Goal: Transaction & Acquisition: Purchase product/service

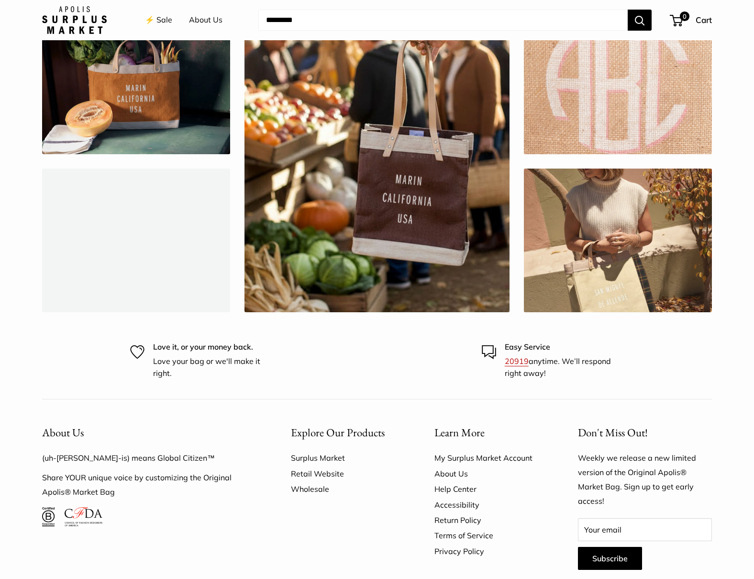
scroll to position [2628, 0]
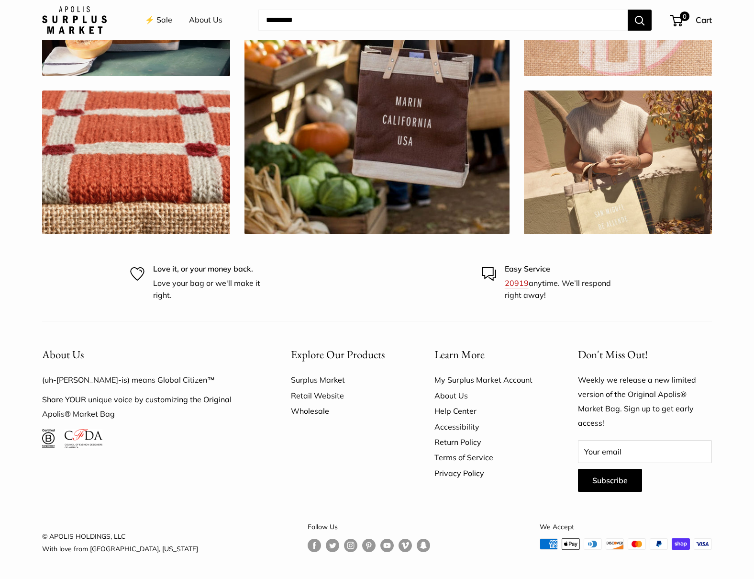
click at [452, 396] on link "About Us" at bounding box center [490, 395] width 110 height 15
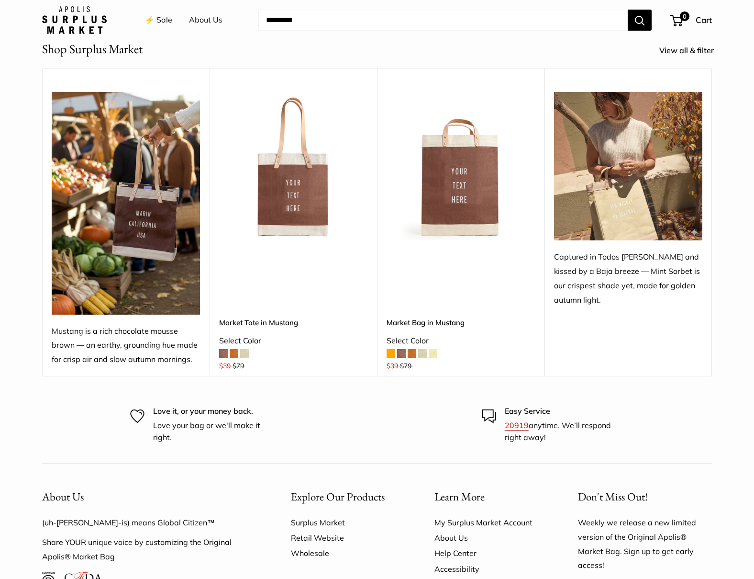
scroll to position [1723, 0]
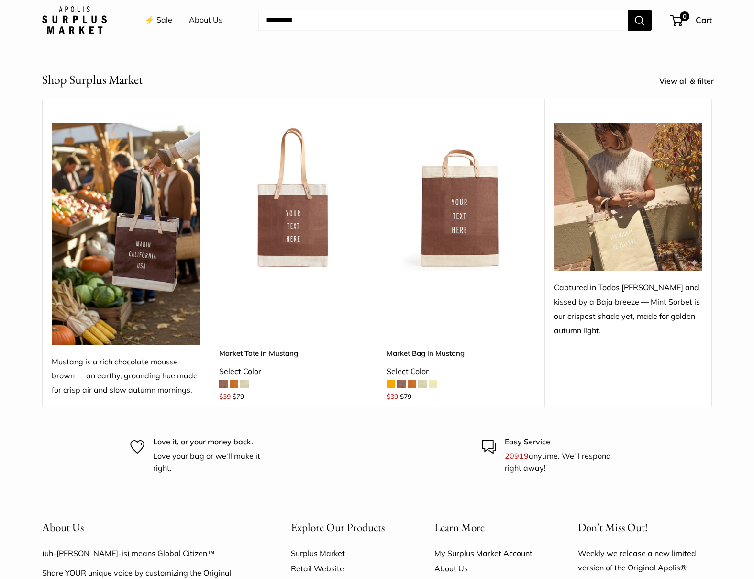
click at [157, 19] on link "⚡️ Sale" at bounding box center [158, 20] width 27 height 14
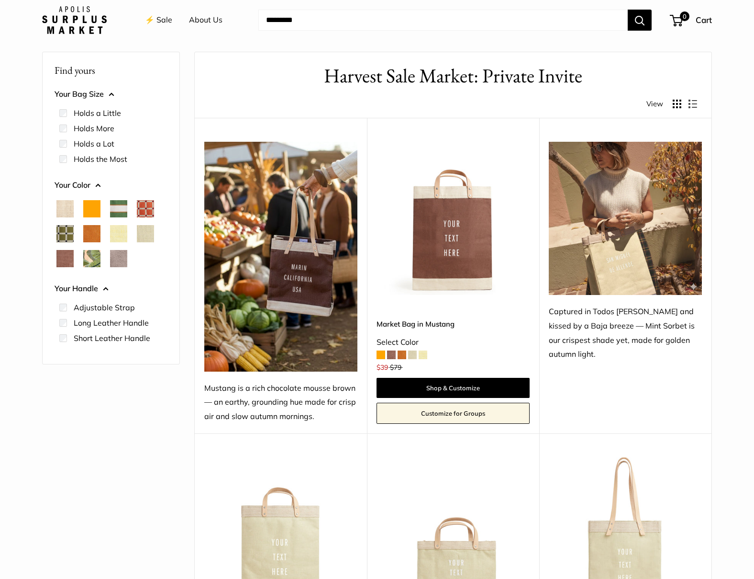
scroll to position [48, 0]
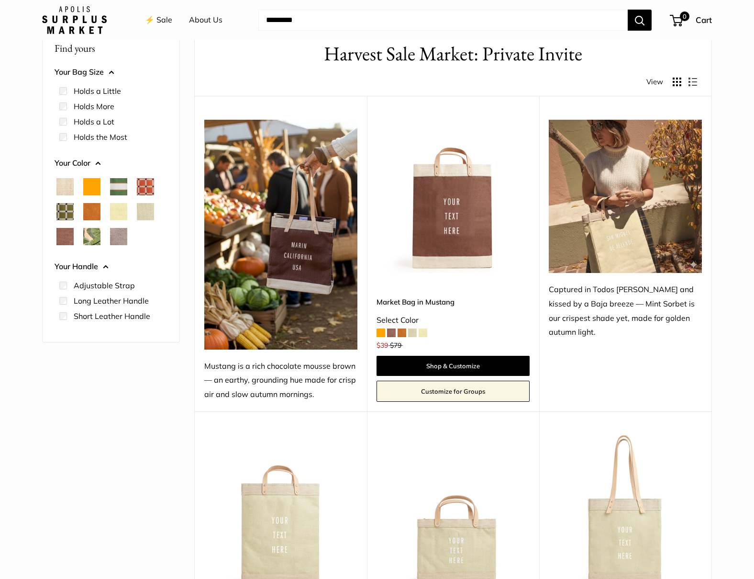
click at [410, 334] on span at bounding box center [412, 332] width 9 height 9
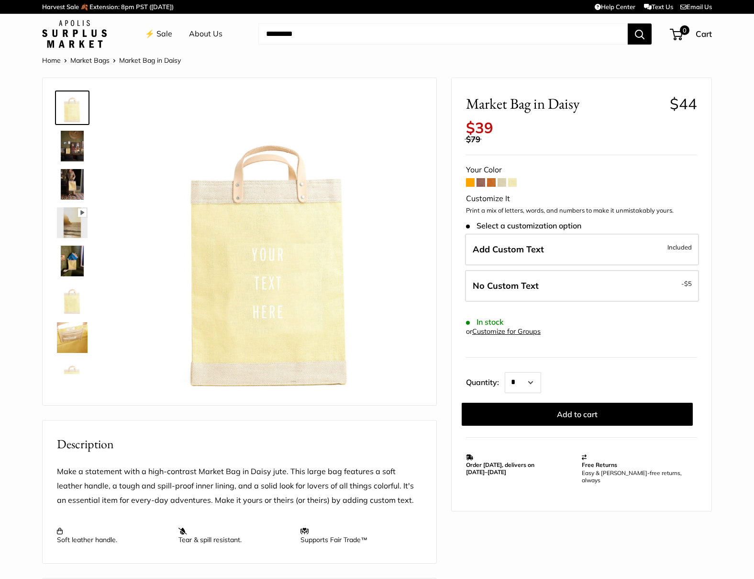
click at [490, 183] on span at bounding box center [491, 182] width 9 height 9
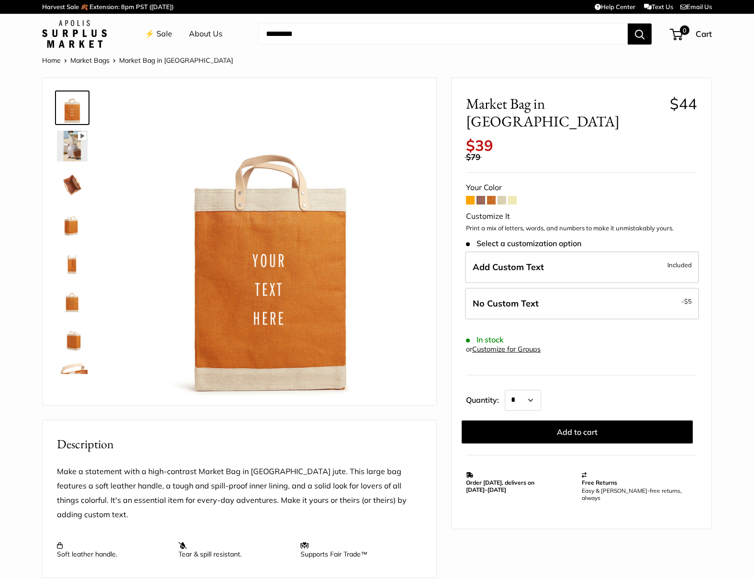
click at [480, 196] on span at bounding box center [481, 200] width 9 height 9
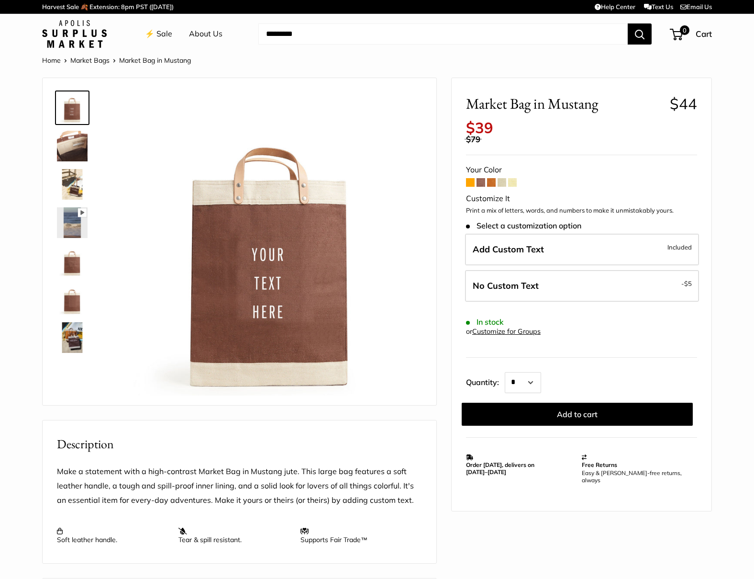
click at [68, 337] on img at bounding box center [72, 337] width 31 height 31
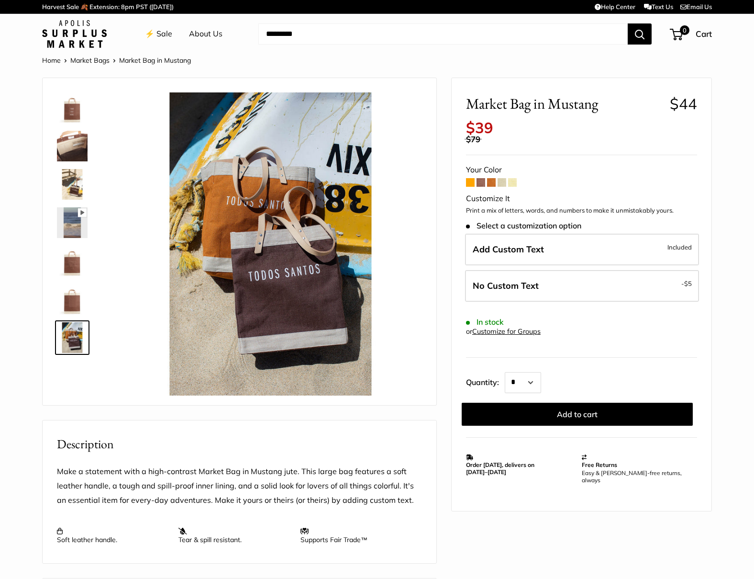
click at [466, 182] on span at bounding box center [470, 182] width 9 height 9
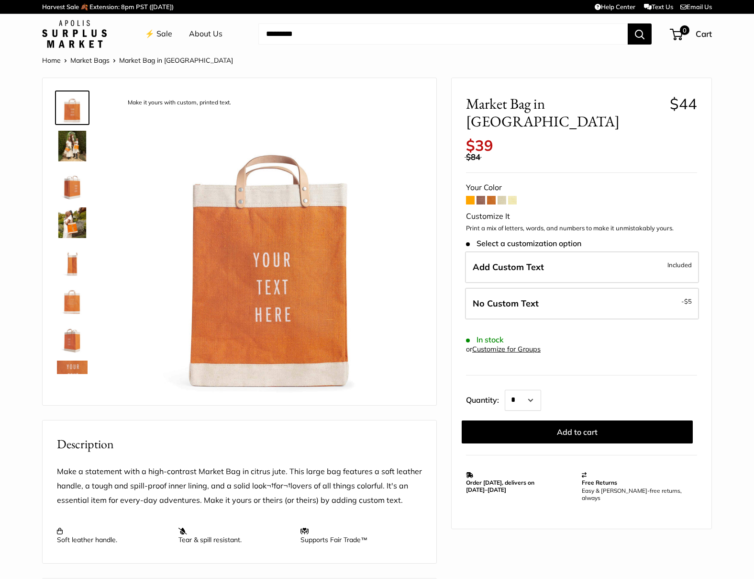
click at [471, 196] on span at bounding box center [470, 200] width 9 height 9
click at [67, 153] on img at bounding box center [72, 146] width 31 height 31
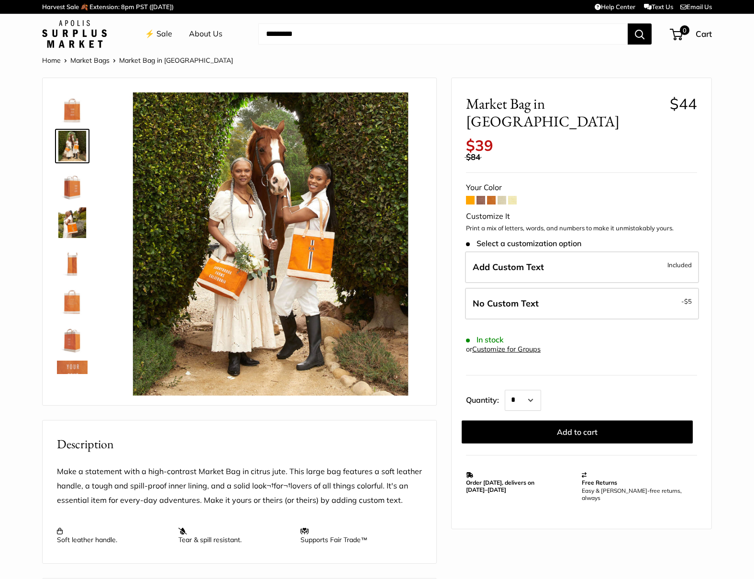
click at [70, 190] on img at bounding box center [72, 184] width 31 height 31
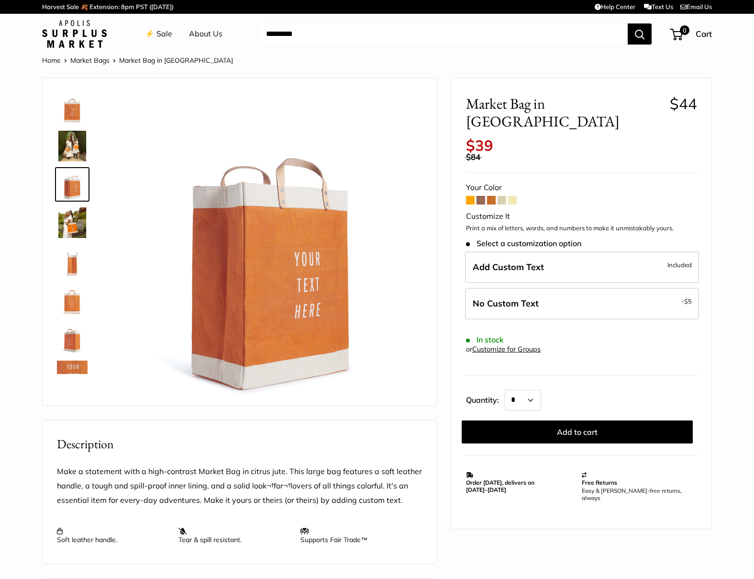
click at [72, 222] on img at bounding box center [72, 222] width 31 height 31
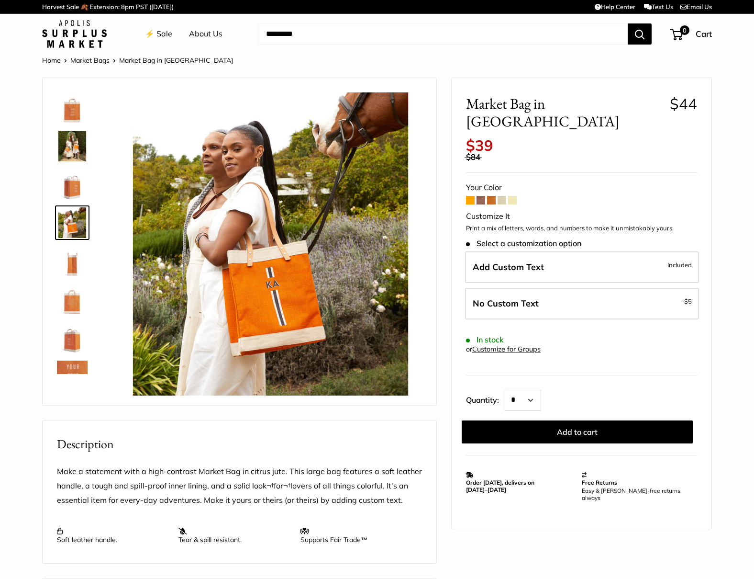
click at [73, 268] on img at bounding box center [72, 261] width 31 height 31
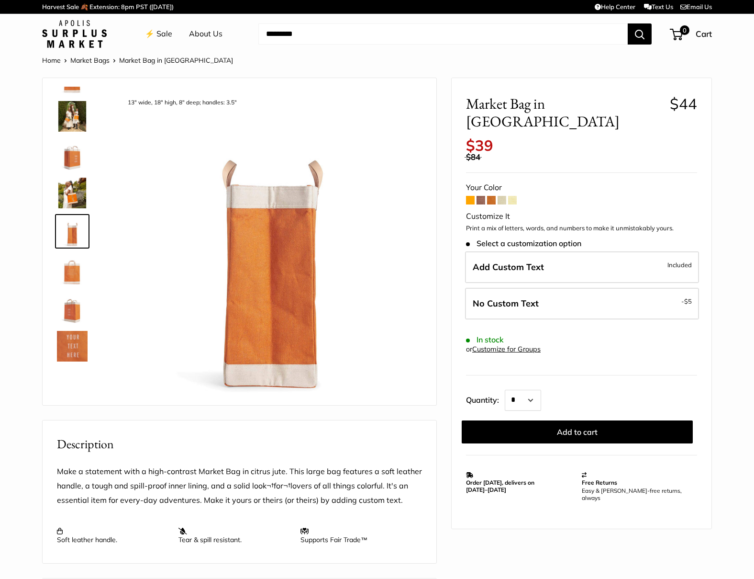
click at [72, 272] on img at bounding box center [72, 269] width 31 height 31
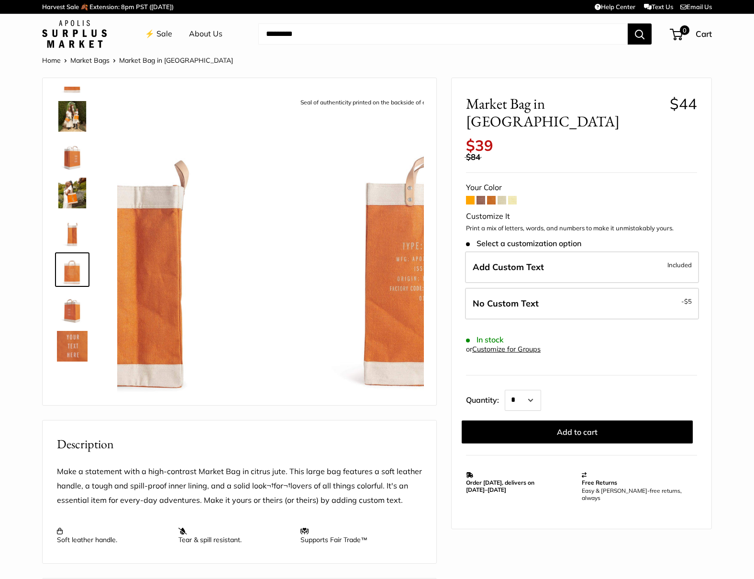
scroll to position [68, 0]
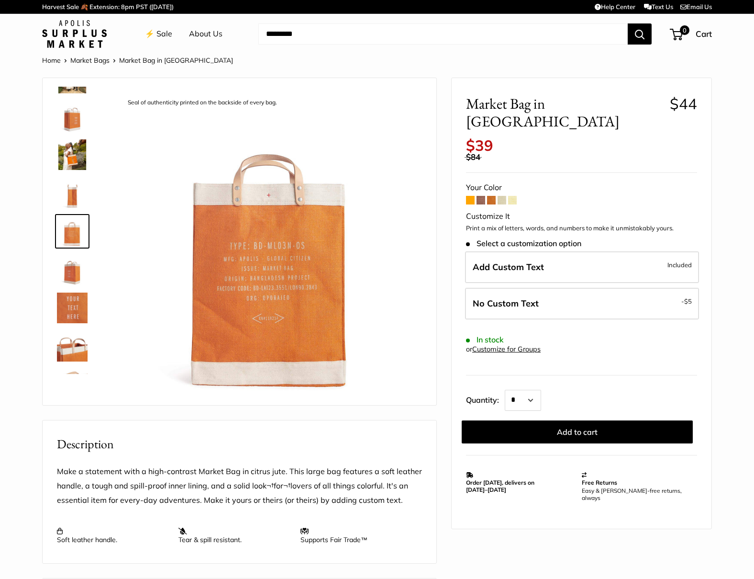
click at [72, 306] on img at bounding box center [72, 307] width 31 height 31
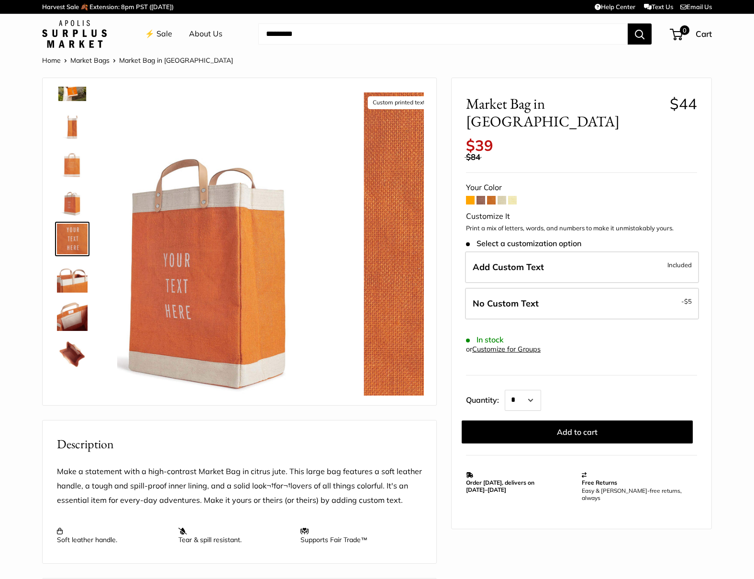
scroll to position [145, 0]
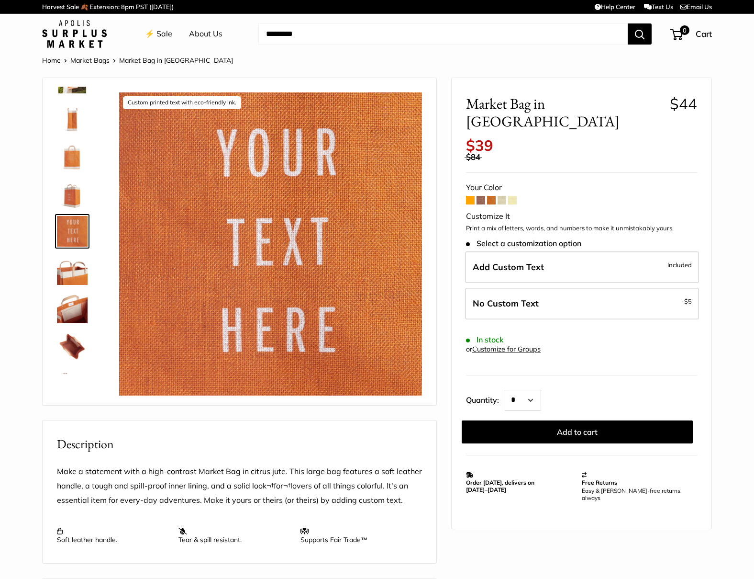
click at [68, 115] on img at bounding box center [72, 116] width 31 height 31
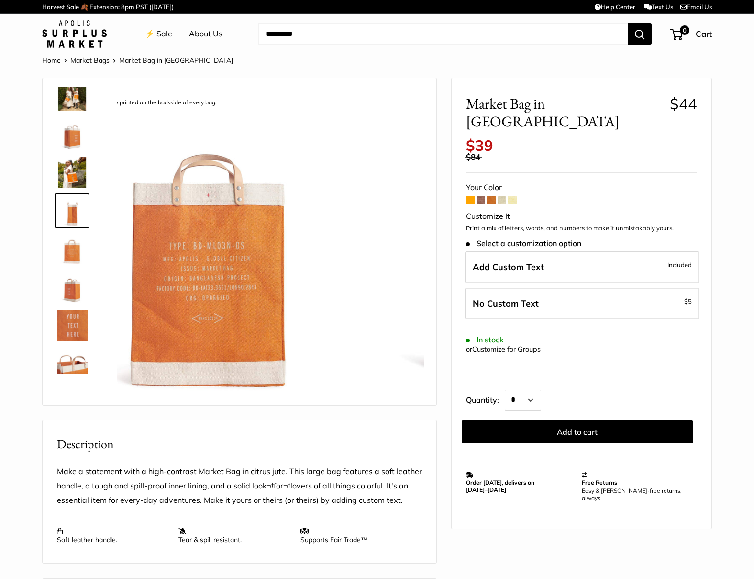
scroll to position [30, 0]
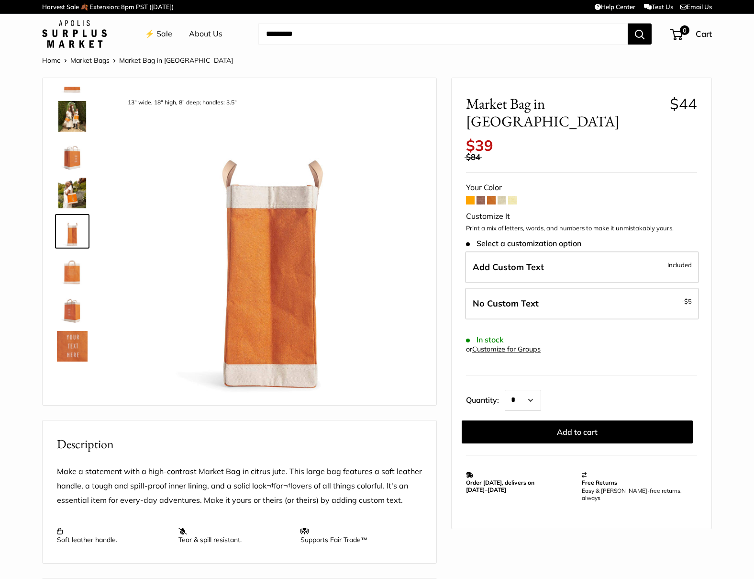
click at [72, 160] on img at bounding box center [72, 154] width 31 height 31
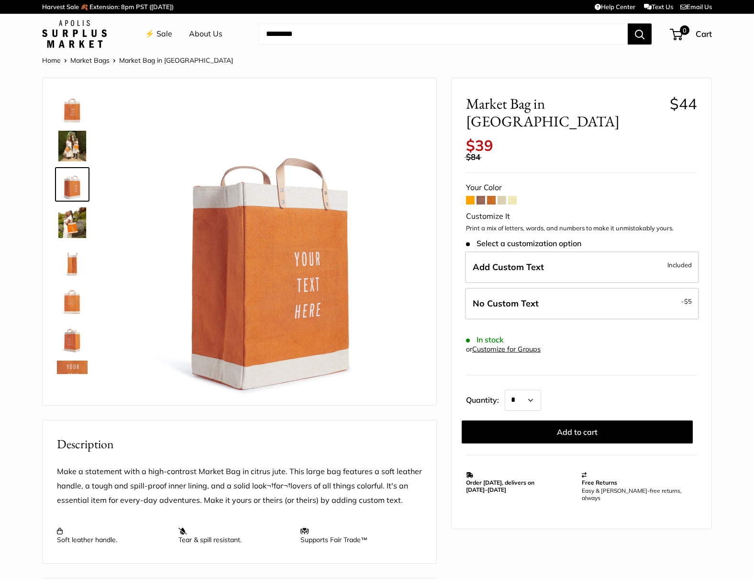
click at [72, 144] on img at bounding box center [72, 146] width 31 height 31
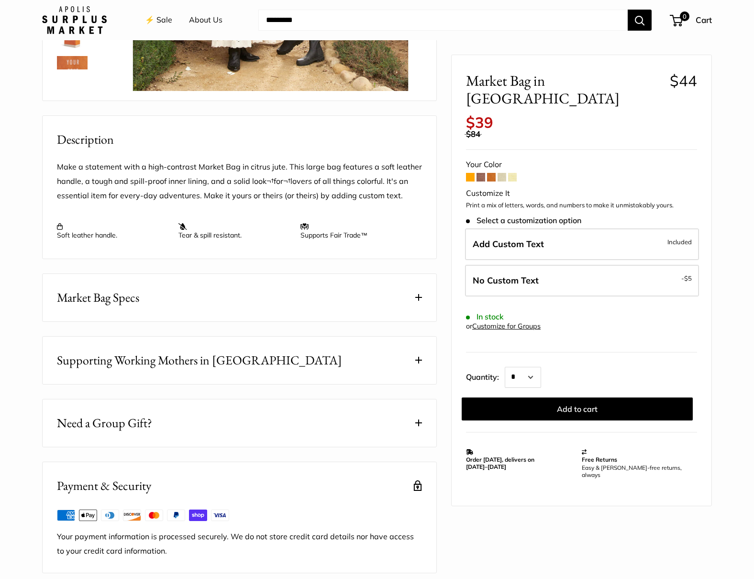
scroll to position [335, 0]
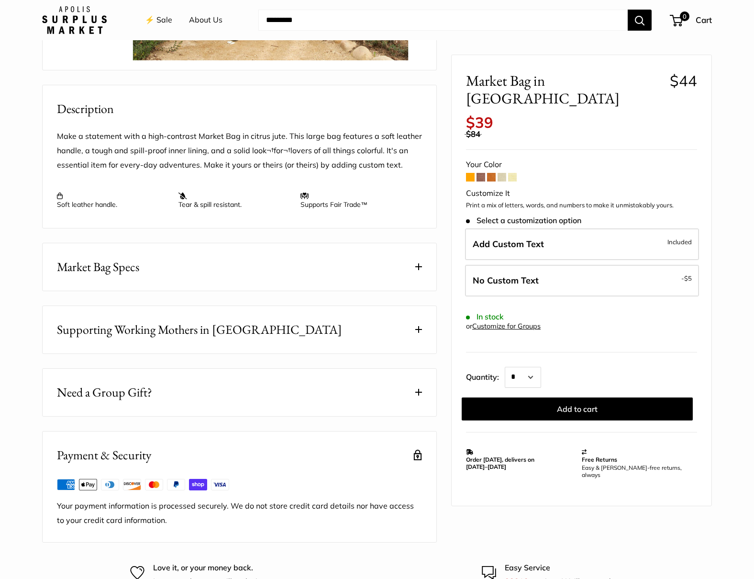
click at [202, 274] on button "Market Bag Specs" at bounding box center [240, 266] width 394 height 47
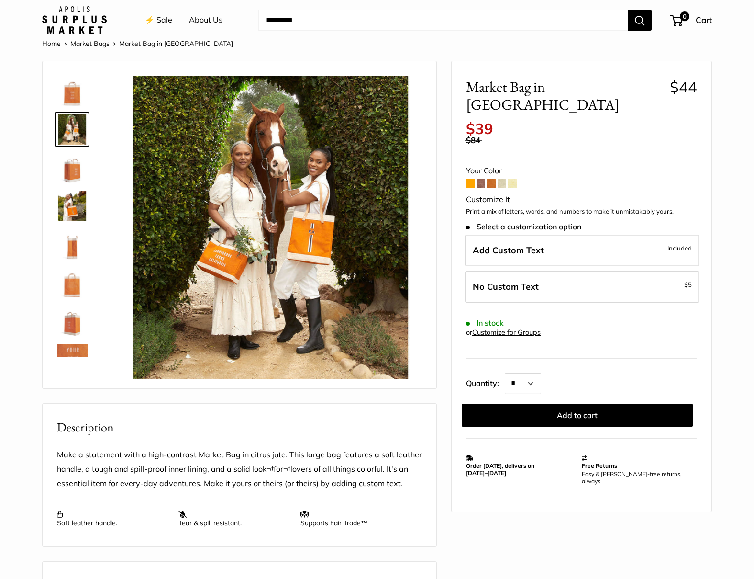
scroll to position [0, 0]
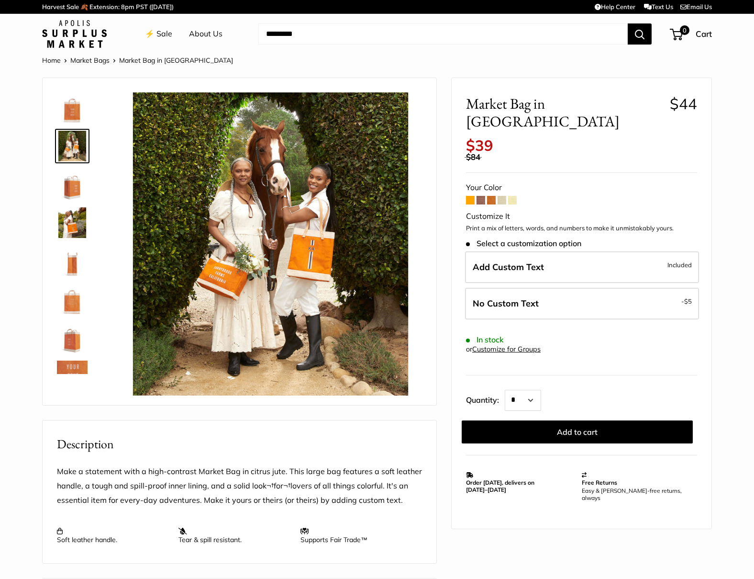
click at [503, 196] on span at bounding box center [502, 200] width 9 height 9
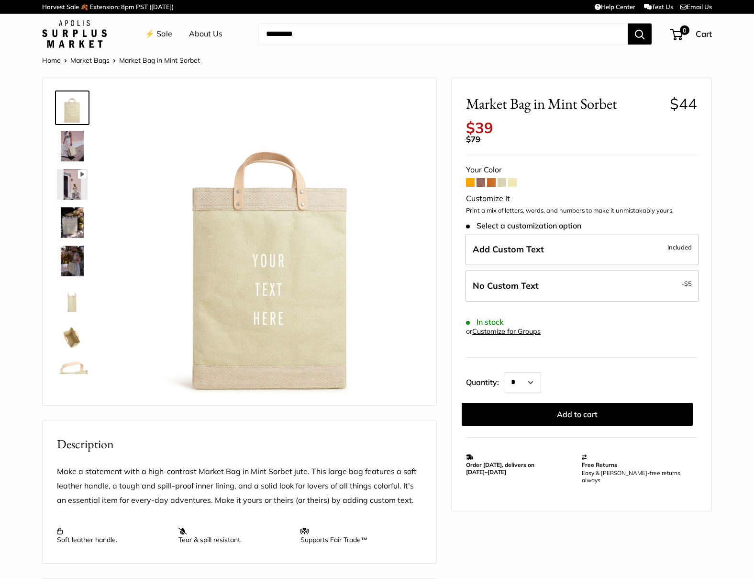
click at [74, 224] on img at bounding box center [72, 222] width 31 height 31
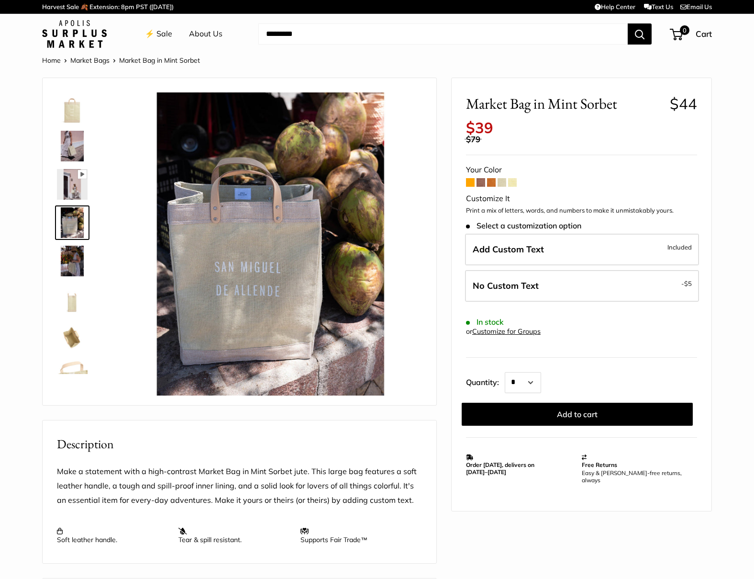
click at [67, 248] on img at bounding box center [72, 261] width 31 height 31
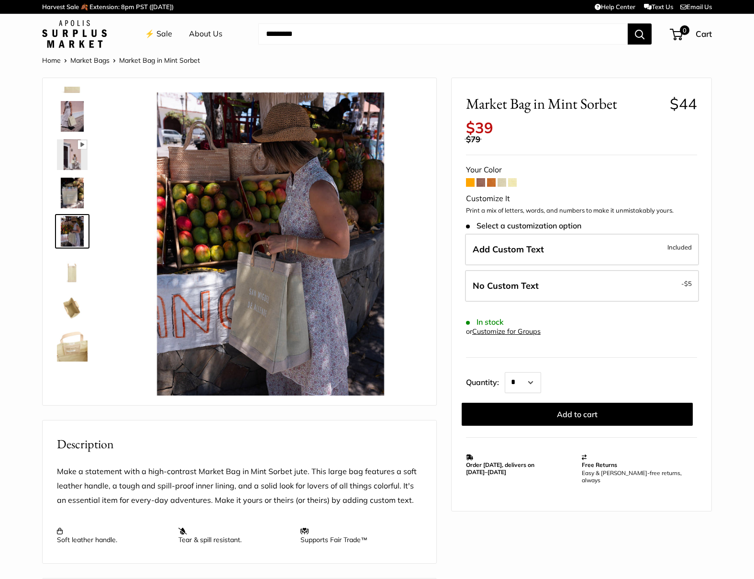
click at [67, 271] on img at bounding box center [72, 269] width 31 height 31
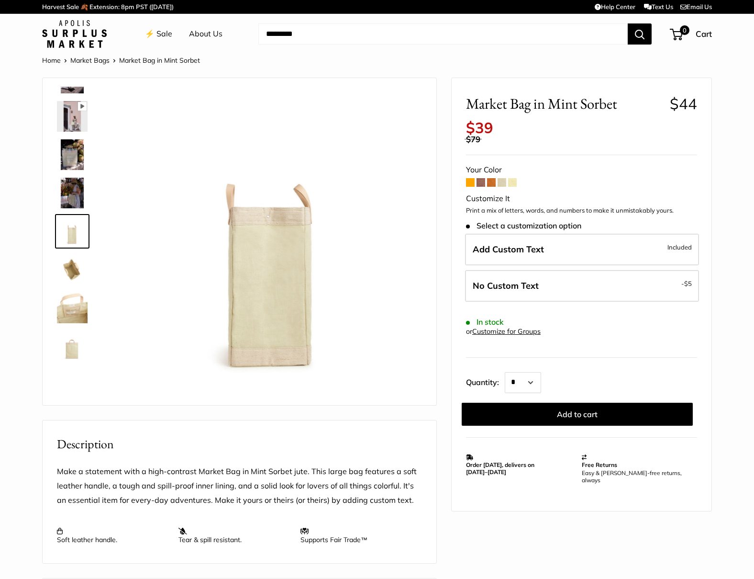
click at [66, 270] on img at bounding box center [72, 269] width 31 height 31
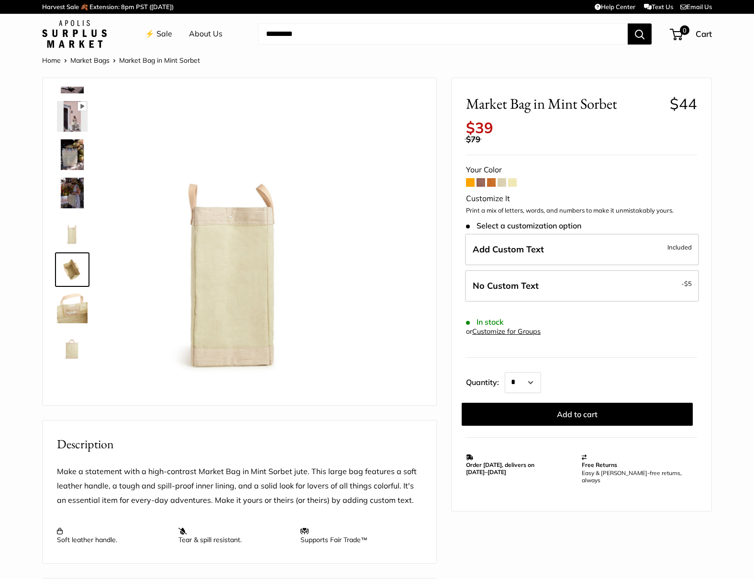
scroll to position [106, 0]
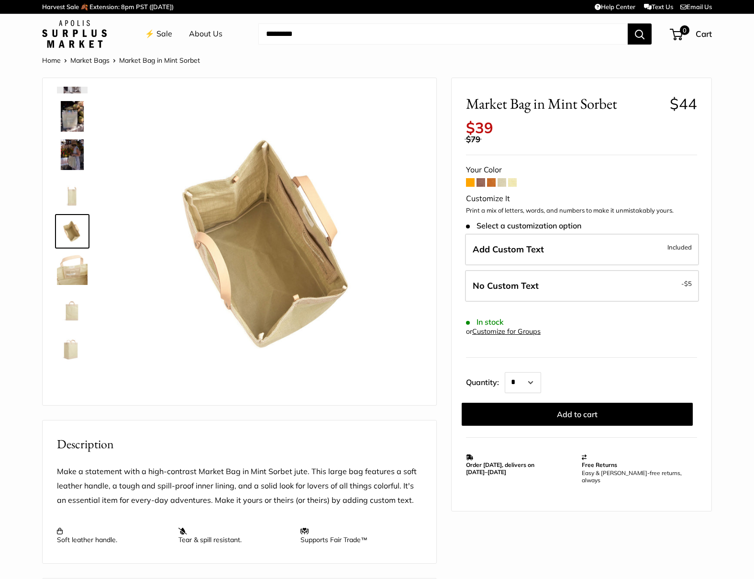
click at [64, 274] on img at bounding box center [72, 269] width 31 height 31
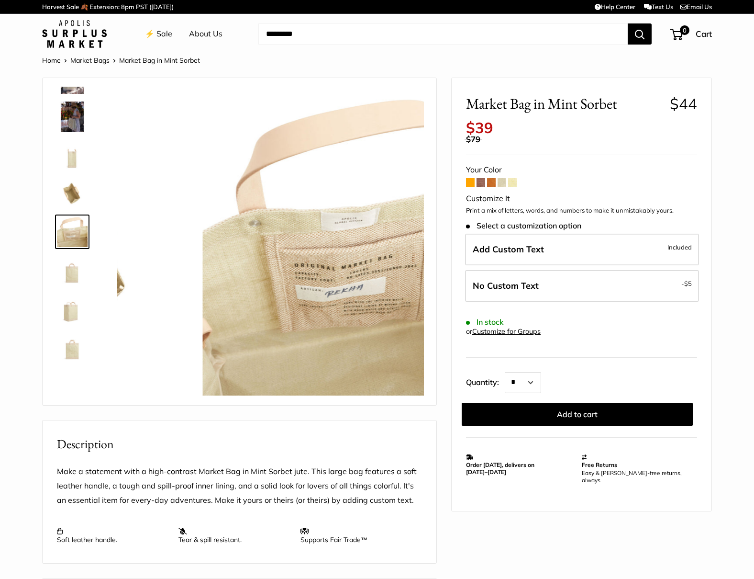
scroll to position [145, 0]
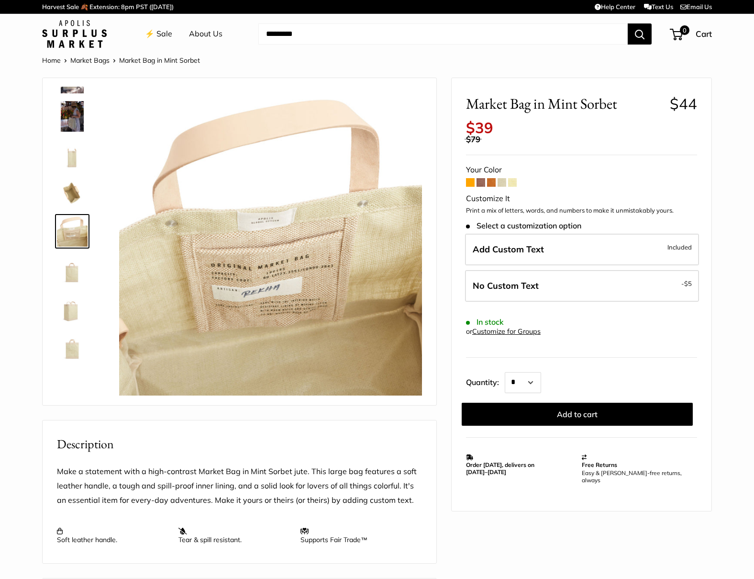
click at [69, 275] on img at bounding box center [72, 269] width 31 height 31
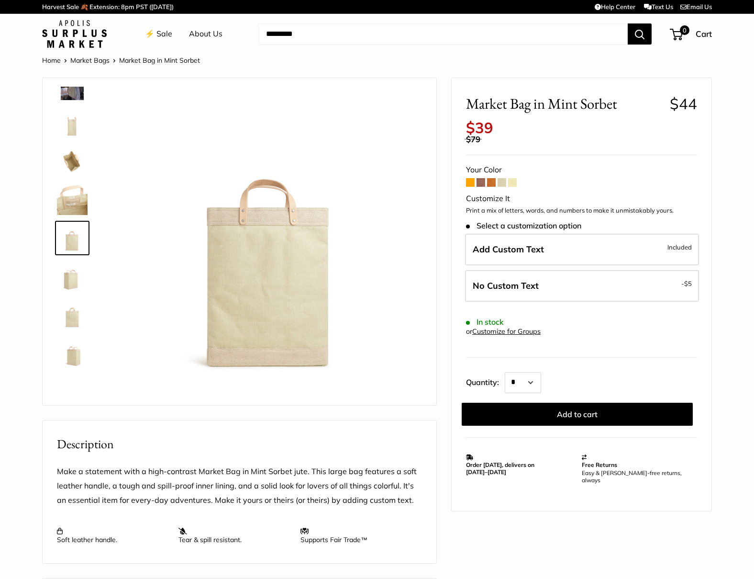
click at [70, 282] on img at bounding box center [72, 276] width 31 height 31
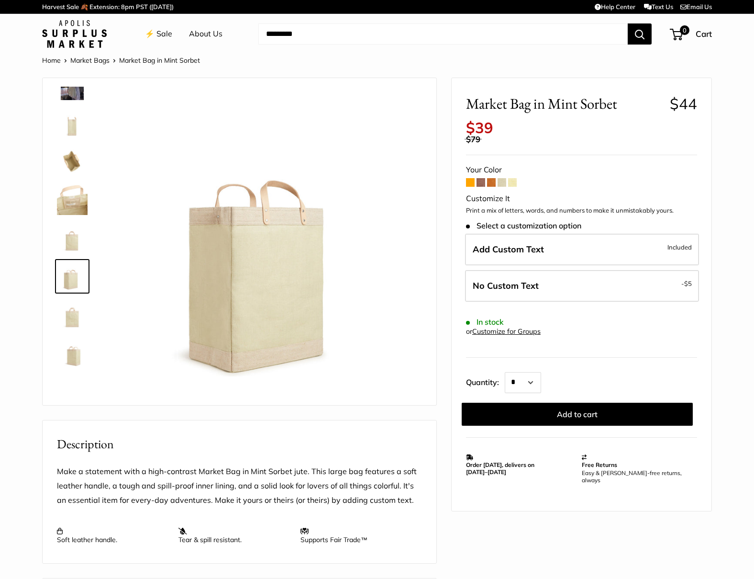
click at [73, 319] on img at bounding box center [72, 314] width 31 height 31
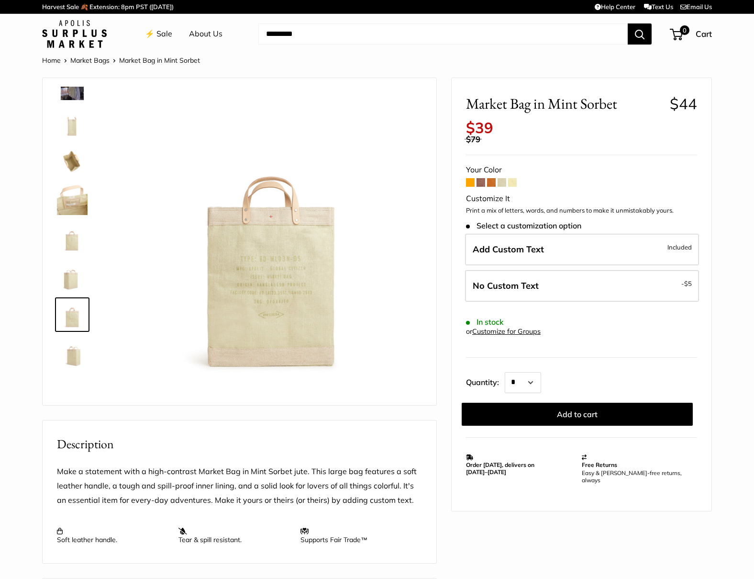
click at [70, 351] on img at bounding box center [72, 352] width 31 height 31
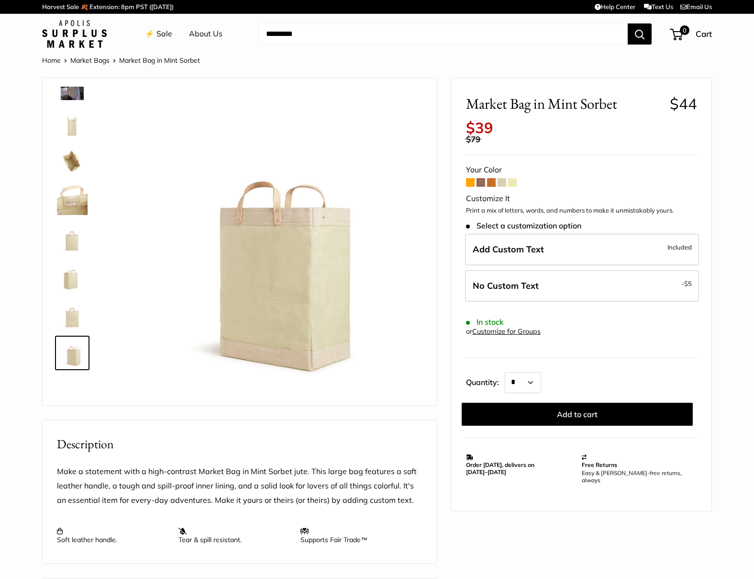
click at [470, 180] on span at bounding box center [470, 182] width 9 height 9
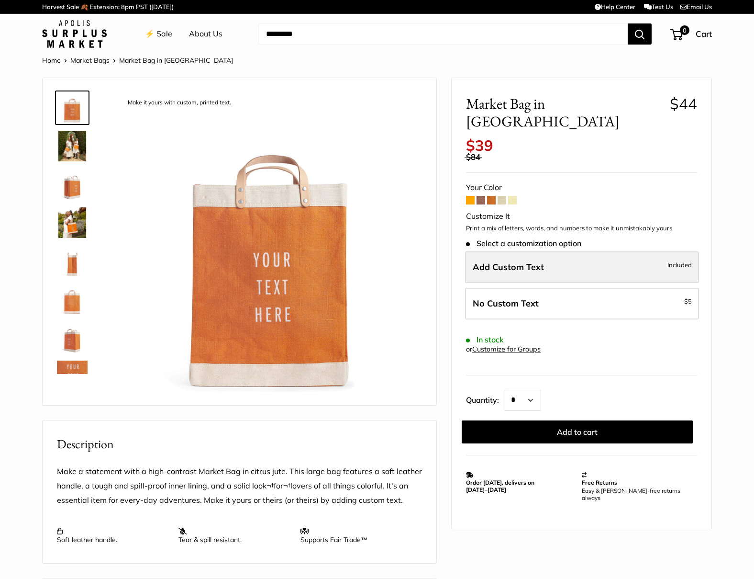
click at [561, 253] on label "Add Custom Text Included" at bounding box center [582, 267] width 234 height 32
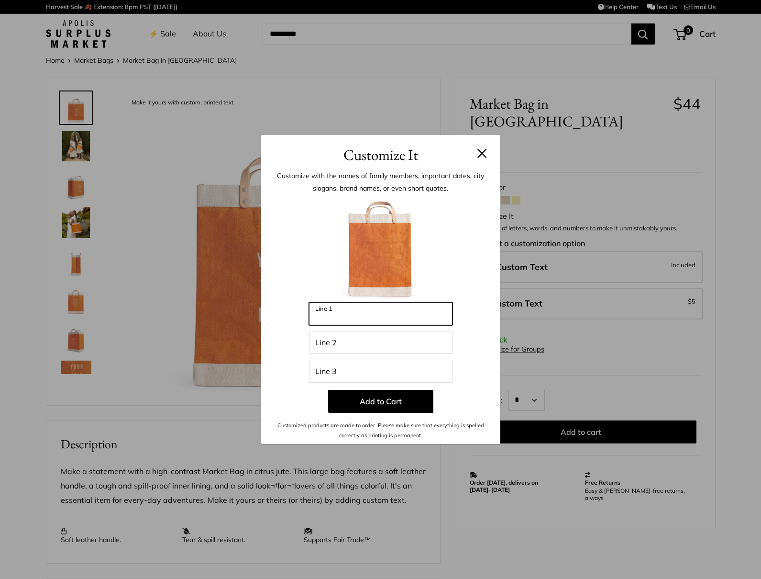
click at [336, 315] on input "Line 1" at bounding box center [381, 313] width 144 height 23
type input "********"
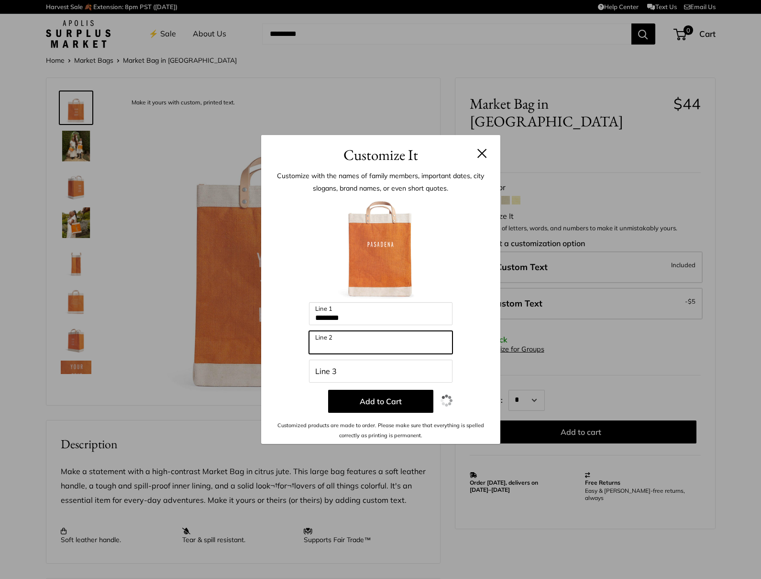
type input "*"
type input "**********"
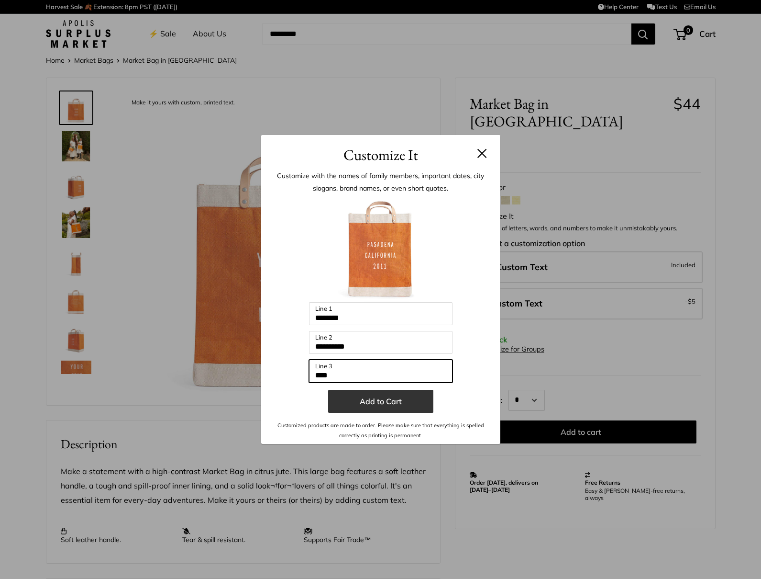
type input "****"
click at [366, 399] on button "Add to Cart" at bounding box center [380, 401] width 105 height 23
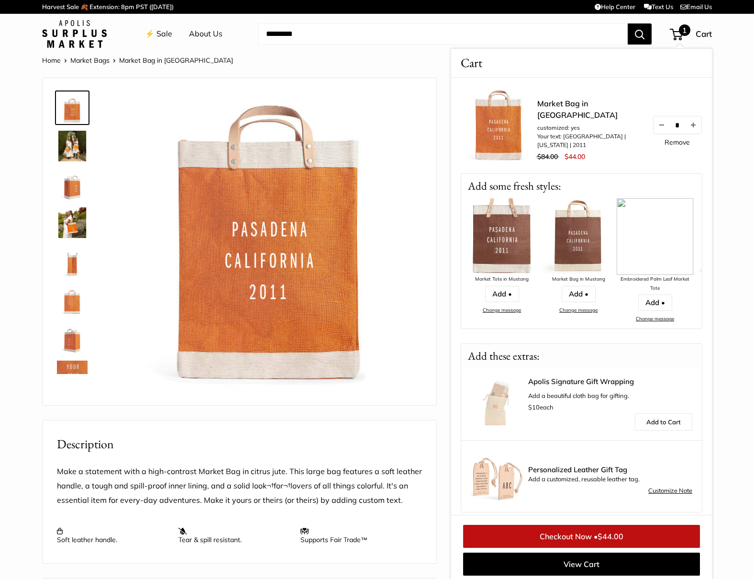
click at [409, 408] on div "13" wide, 18" high, 8" deep; handles: 3.5" Seal of authenticity printed on the …" at bounding box center [239, 478] width 395 height 800
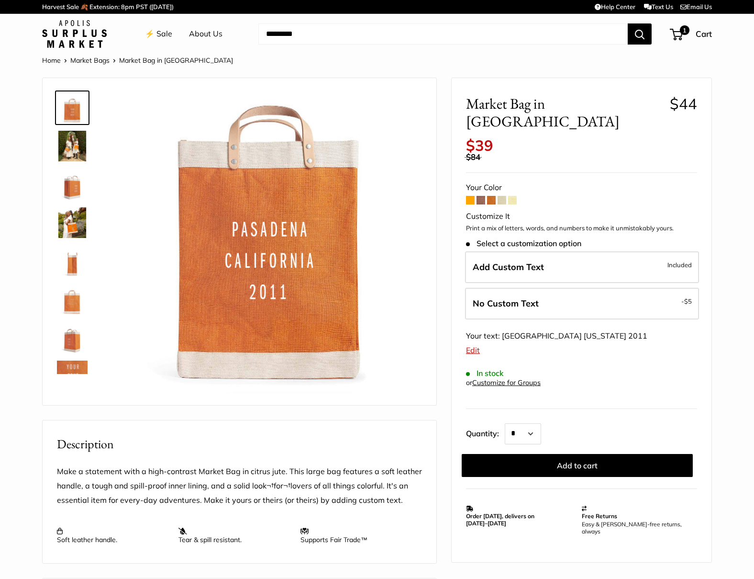
click at [93, 62] on link "Market Bags" at bounding box center [89, 60] width 39 height 9
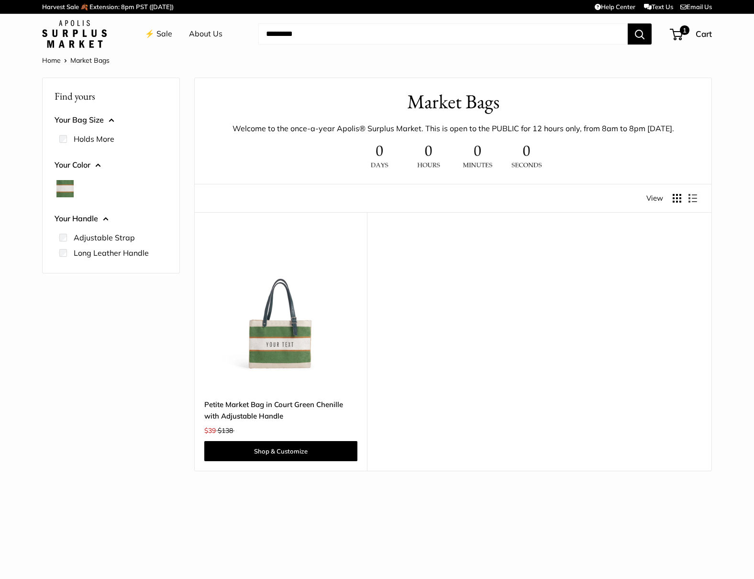
click at [168, 34] on link "⚡️ Sale" at bounding box center [158, 34] width 27 height 14
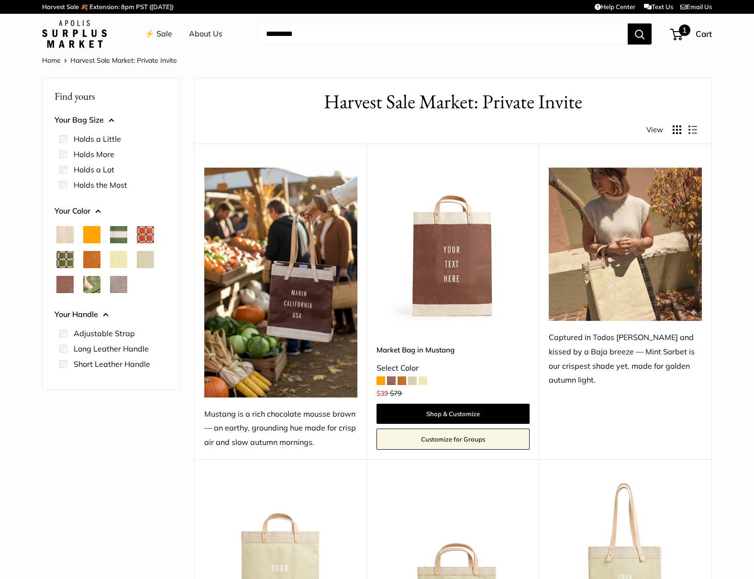
click at [682, 36] on span "1" at bounding box center [684, 29] width 11 height 11
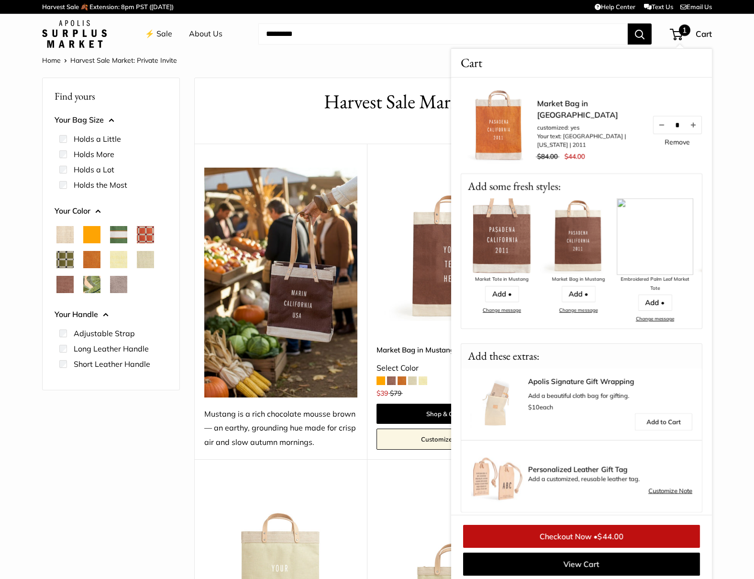
click at [166, 474] on div "Find yours Your Bag Size Holds a Little" at bounding box center [111, 367] width 138 height 579
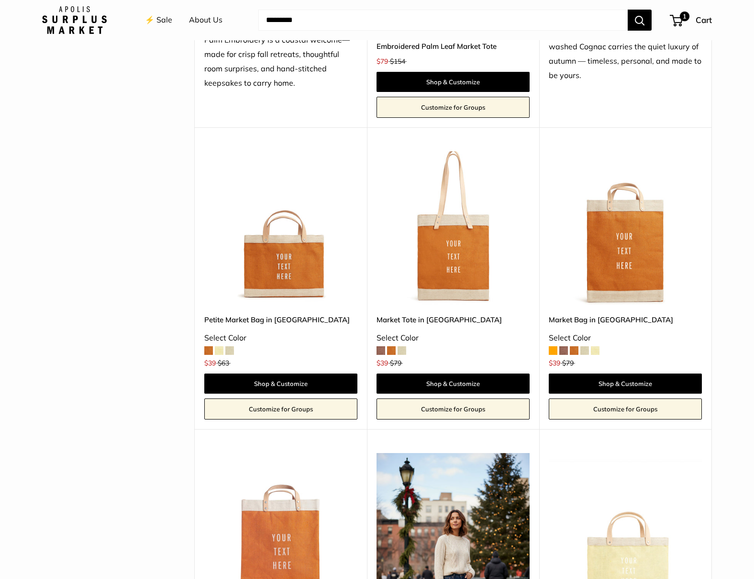
scroll to position [1005, 0]
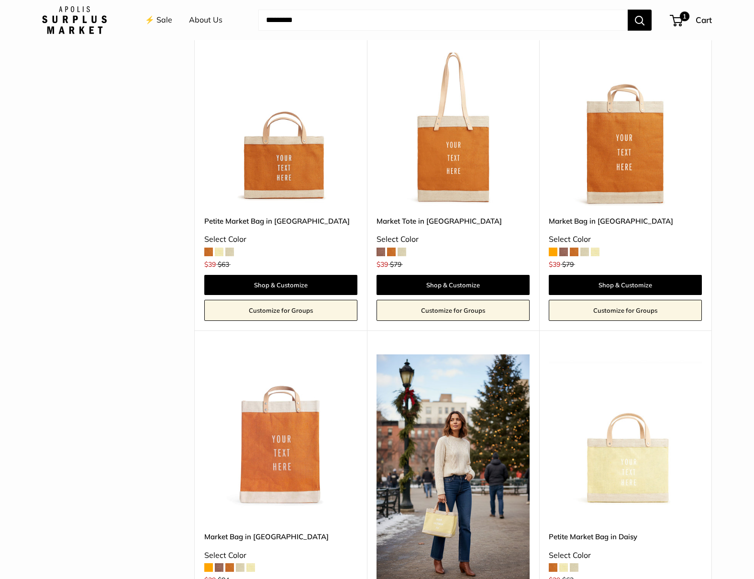
click at [0, 0] on img at bounding box center [0, 0] width 0 height 0
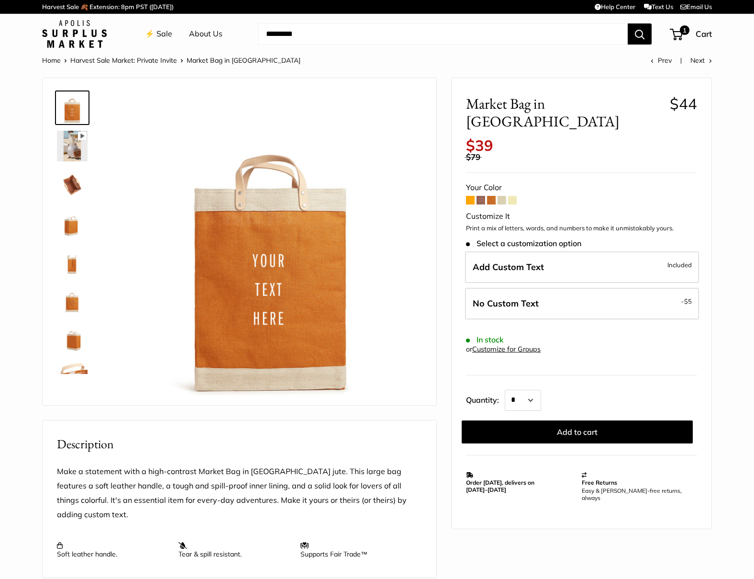
click at [490, 196] on span at bounding box center [491, 200] width 9 height 9
click at [469, 196] on span at bounding box center [470, 200] width 9 height 9
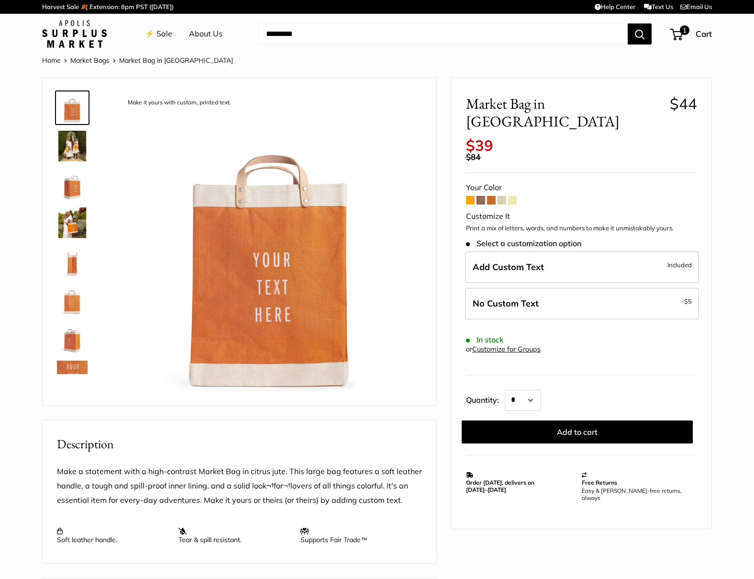
click at [493, 196] on span at bounding box center [491, 200] width 9 height 9
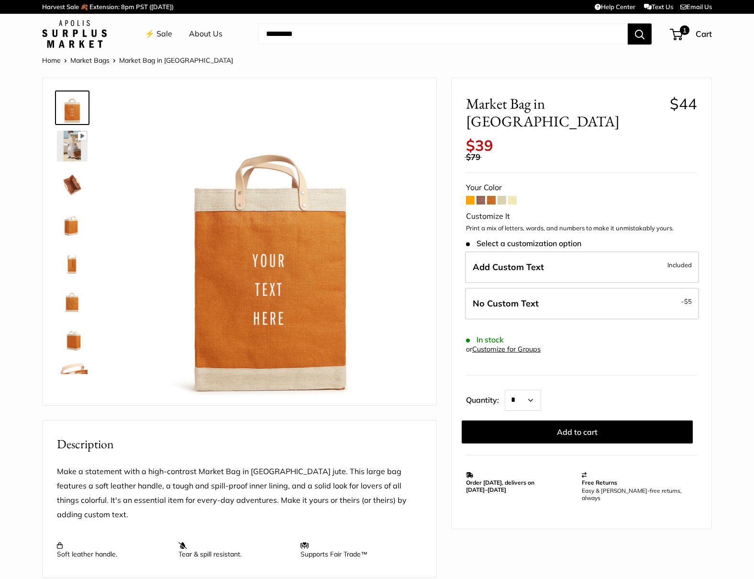
click at [73, 183] on img at bounding box center [72, 184] width 31 height 31
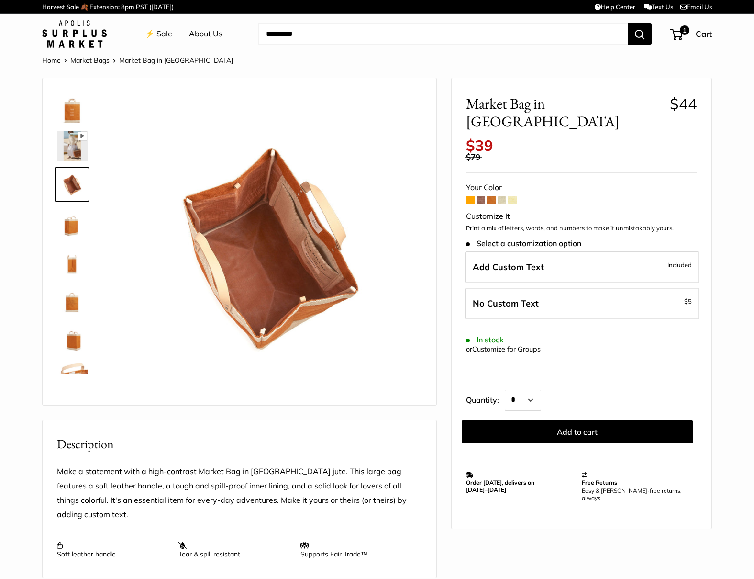
click at [73, 221] on img at bounding box center [72, 222] width 31 height 31
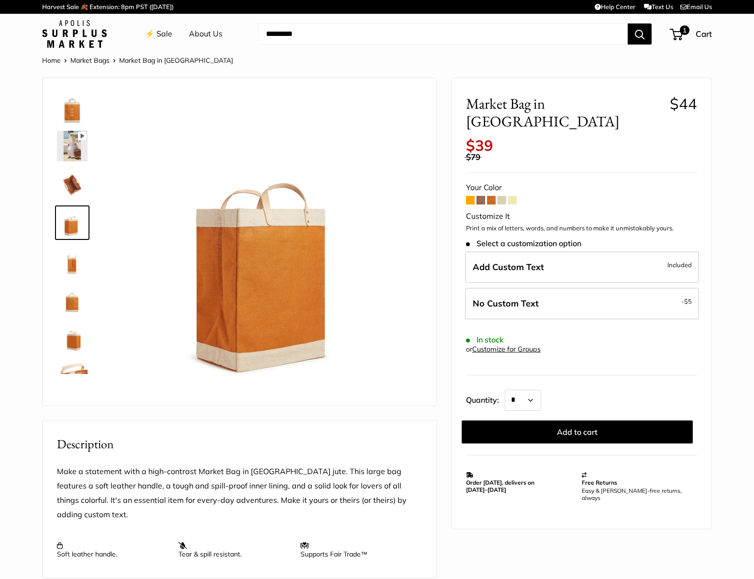
click at [70, 262] on img at bounding box center [72, 261] width 31 height 31
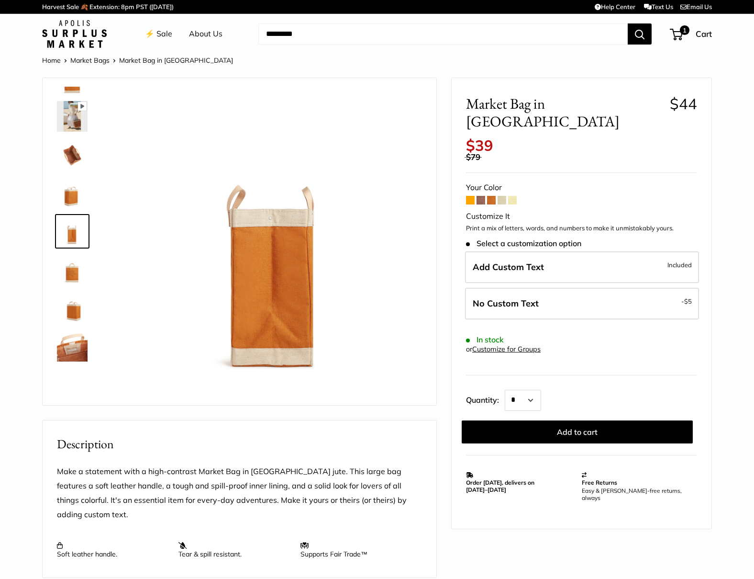
click at [72, 309] on img at bounding box center [72, 307] width 31 height 31
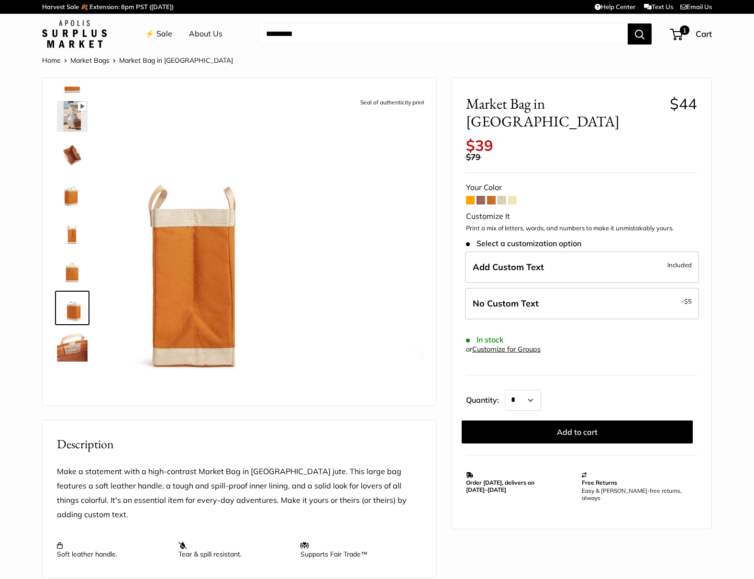
scroll to position [61, 0]
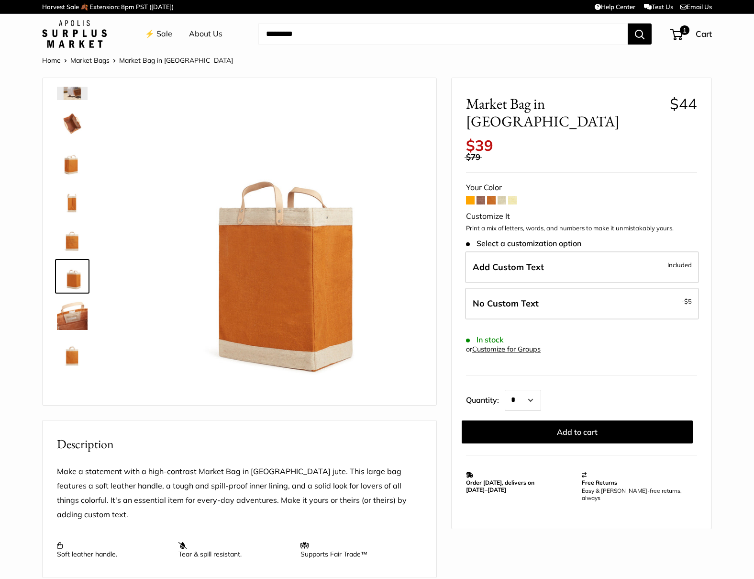
click at [67, 318] on img at bounding box center [72, 314] width 31 height 31
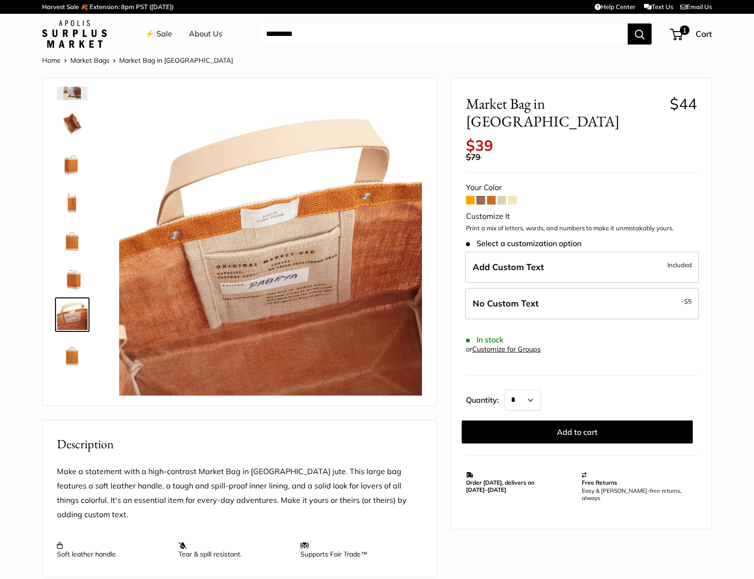
click at [70, 352] on img at bounding box center [72, 352] width 31 height 31
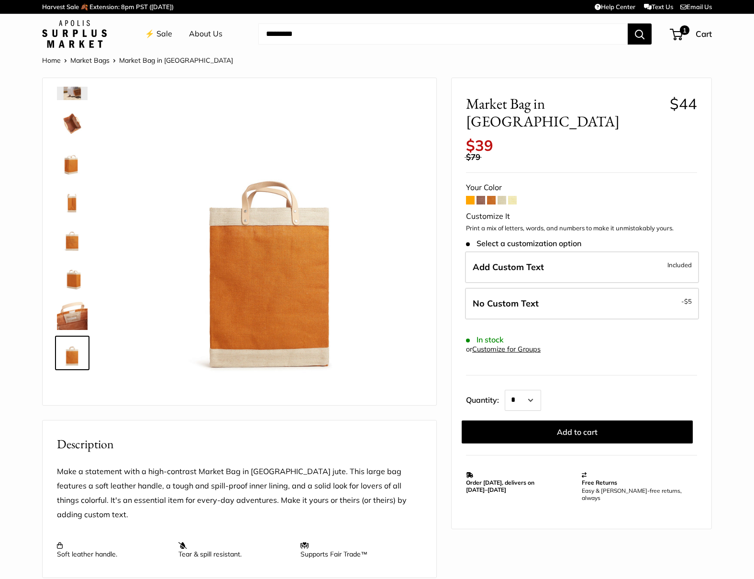
click at [547, 251] on label "Add Custom Text Included" at bounding box center [582, 267] width 234 height 32
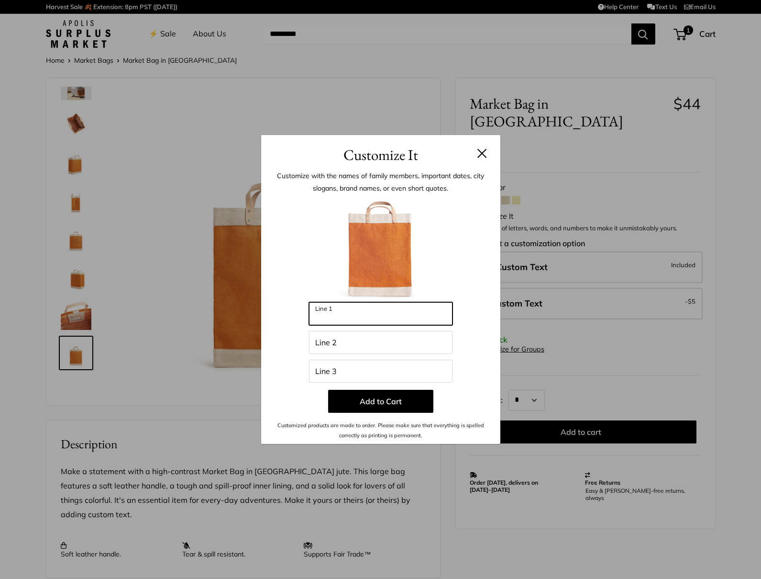
click at [364, 315] on input "Line 1" at bounding box center [381, 313] width 144 height 23
type input "********"
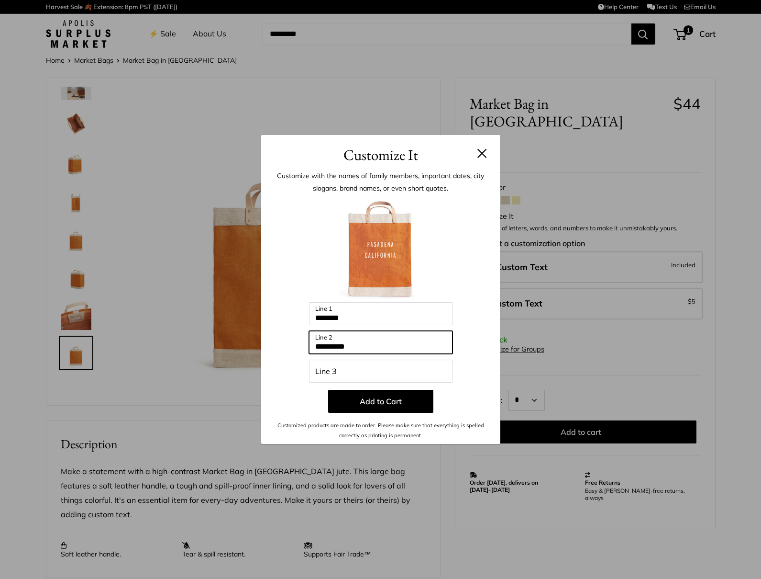
type input "**********"
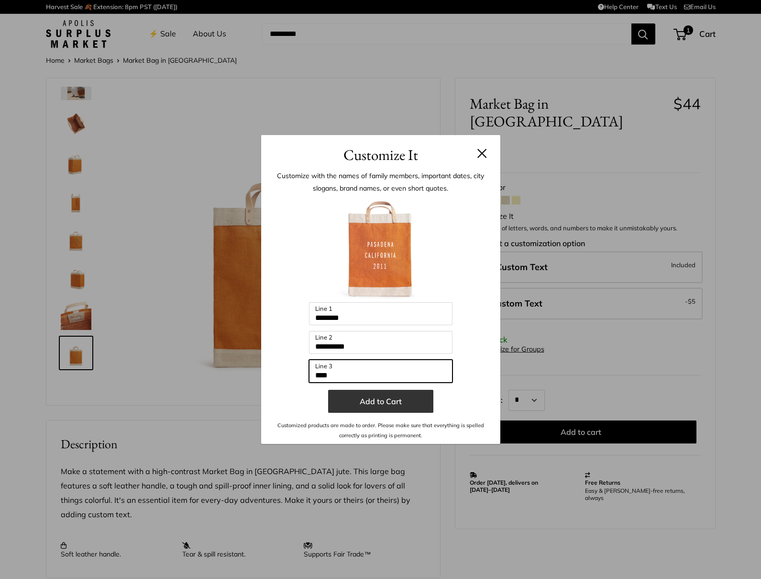
type input "****"
click at [361, 405] on button "Add to Cart" at bounding box center [380, 401] width 105 height 23
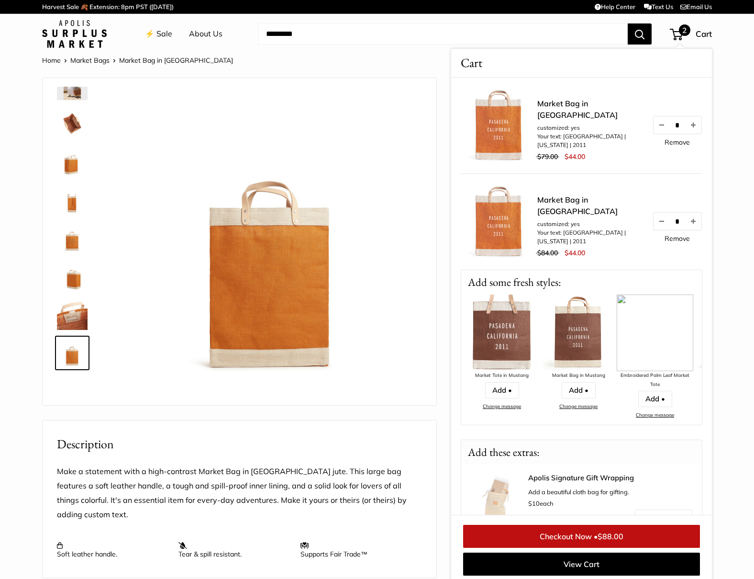
click at [665, 242] on link "Remove" at bounding box center [677, 238] width 25 height 7
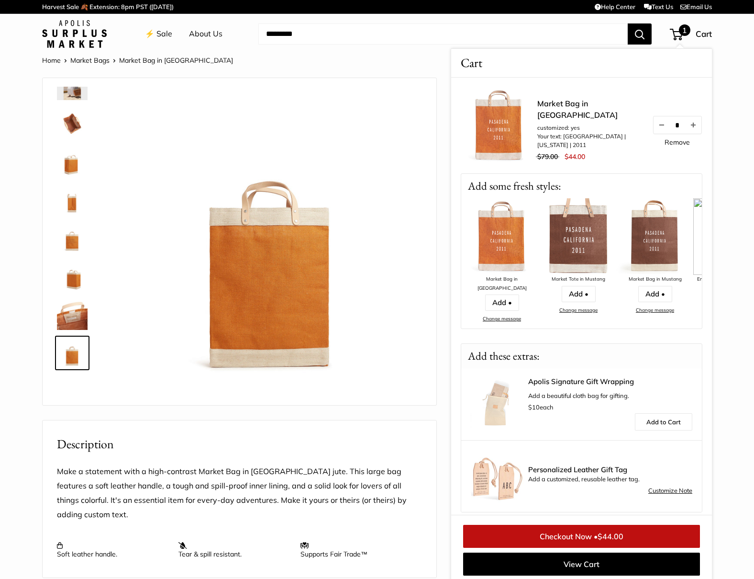
click at [748, 151] on section "Home Market Bags Market Bag in Cognac Pause Play % buffered 00:00 Unmute Mute E…" at bounding box center [377, 473] width 754 height 838
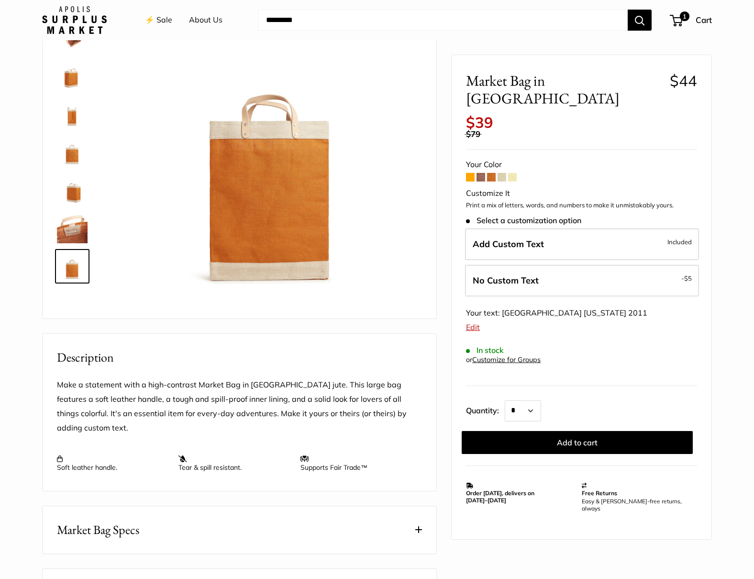
scroll to position [0, 0]
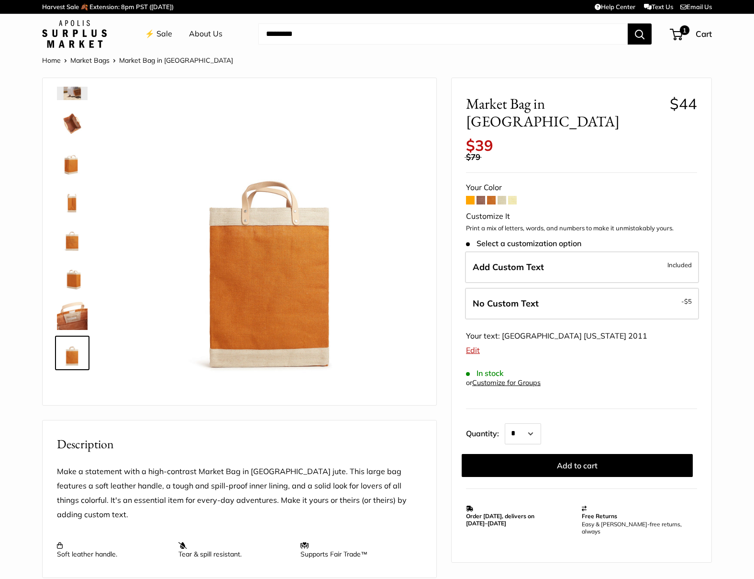
click at [93, 60] on link "Market Bags" at bounding box center [89, 60] width 39 height 9
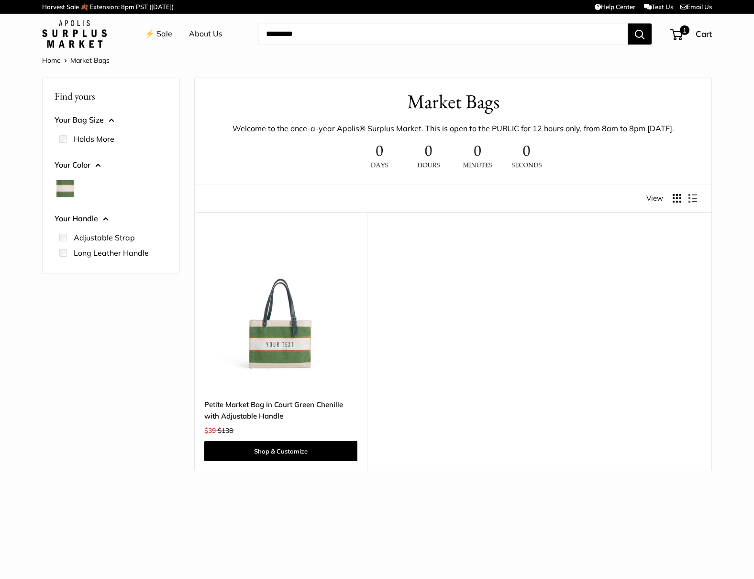
click at [165, 35] on link "⚡️ Sale" at bounding box center [158, 34] width 27 height 14
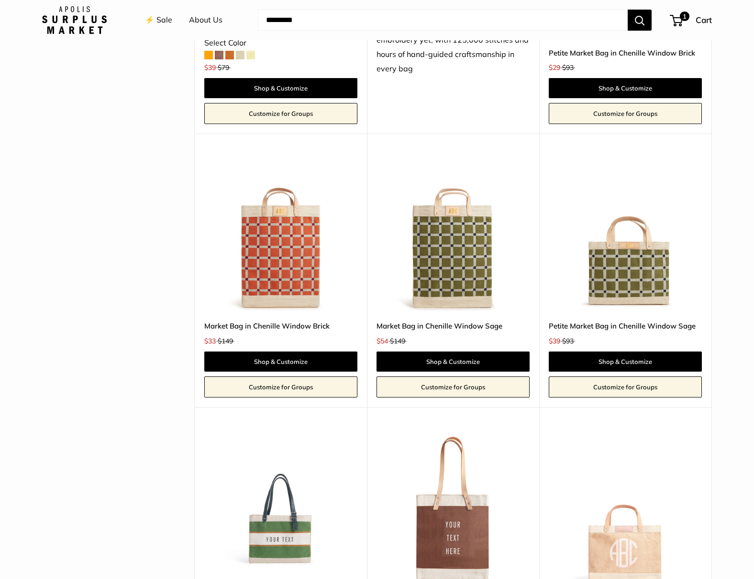
scroll to position [1771, 0]
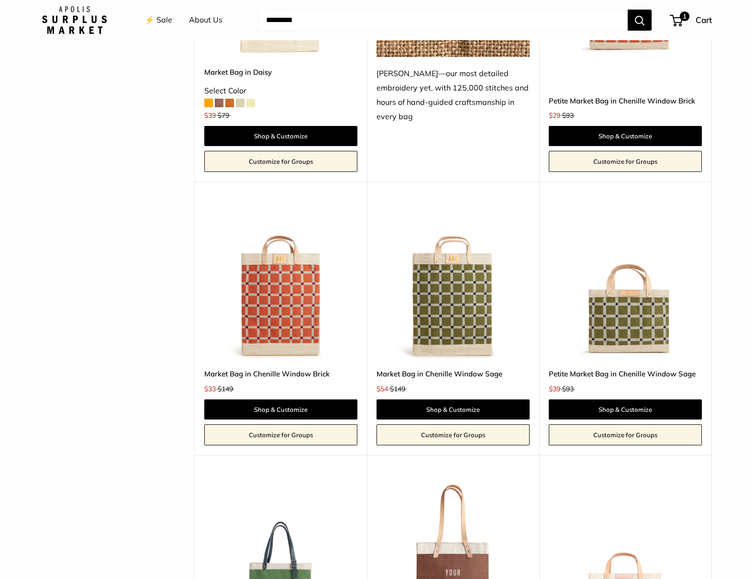
click at [0, 0] on img at bounding box center [0, 0] width 0 height 0
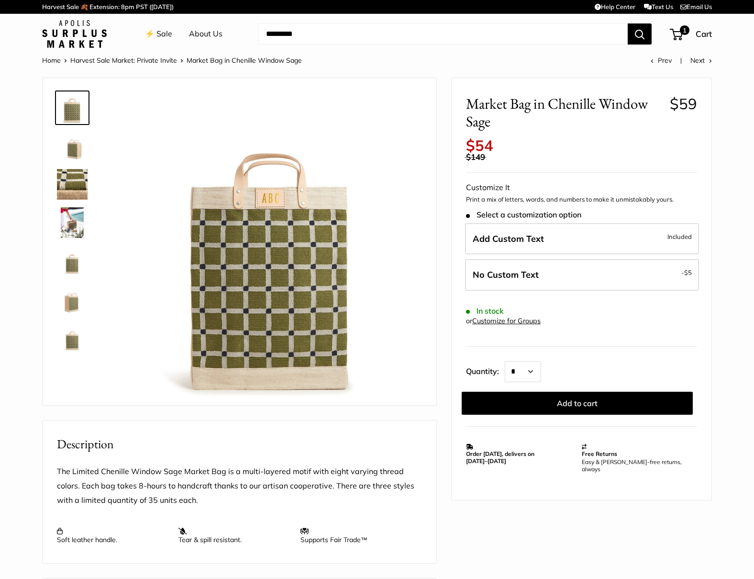
click at [74, 153] on img at bounding box center [72, 146] width 31 height 31
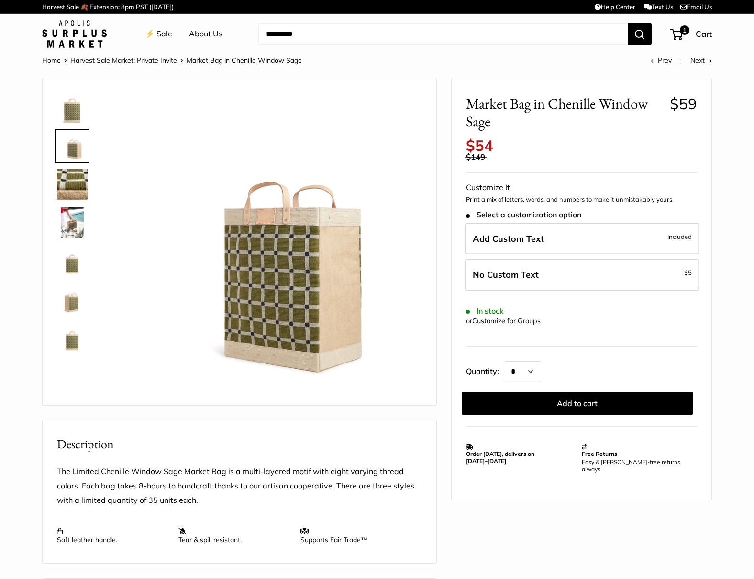
click at [70, 184] on img at bounding box center [72, 184] width 31 height 31
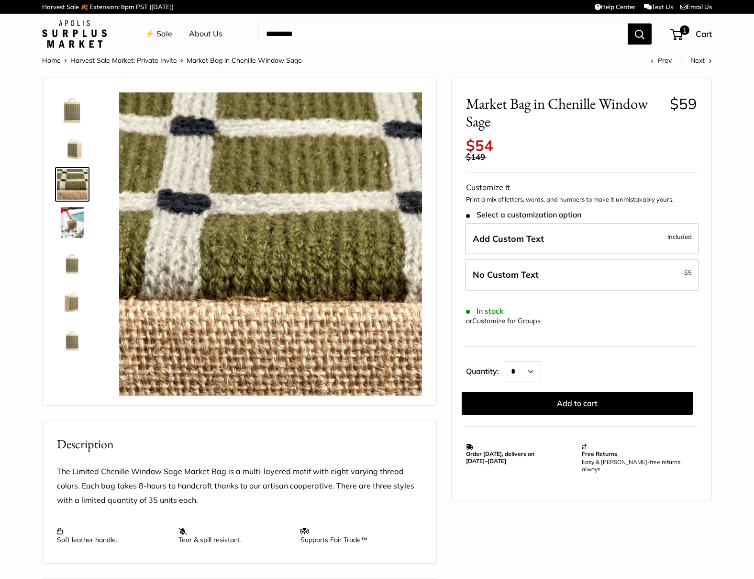
click at [69, 225] on img at bounding box center [72, 222] width 31 height 31
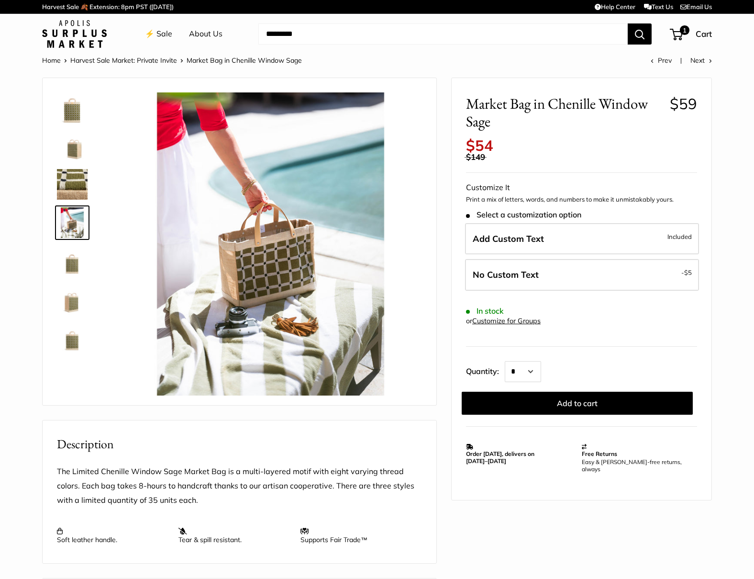
click at [71, 269] on img at bounding box center [72, 261] width 31 height 31
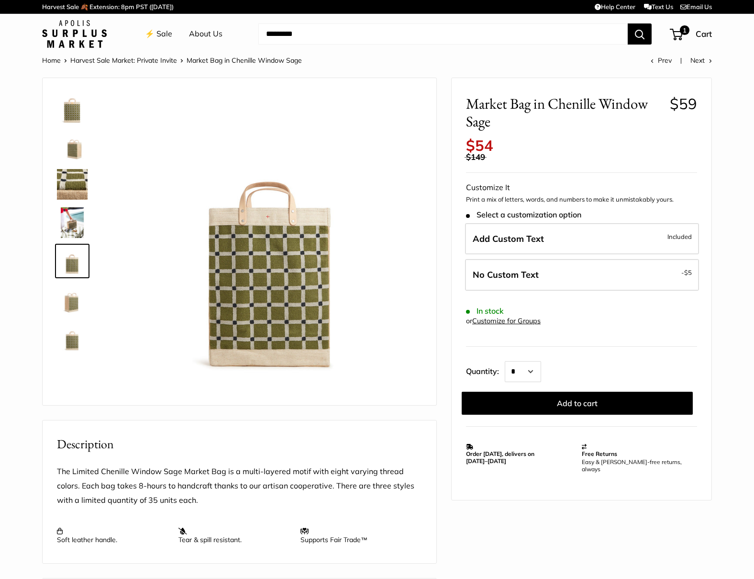
click at [70, 305] on img at bounding box center [72, 299] width 31 height 31
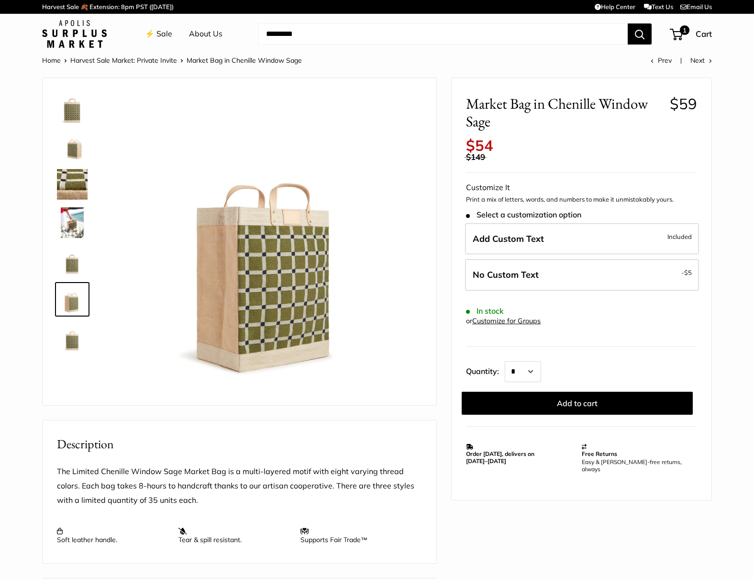
click at [74, 342] on img at bounding box center [72, 337] width 31 height 31
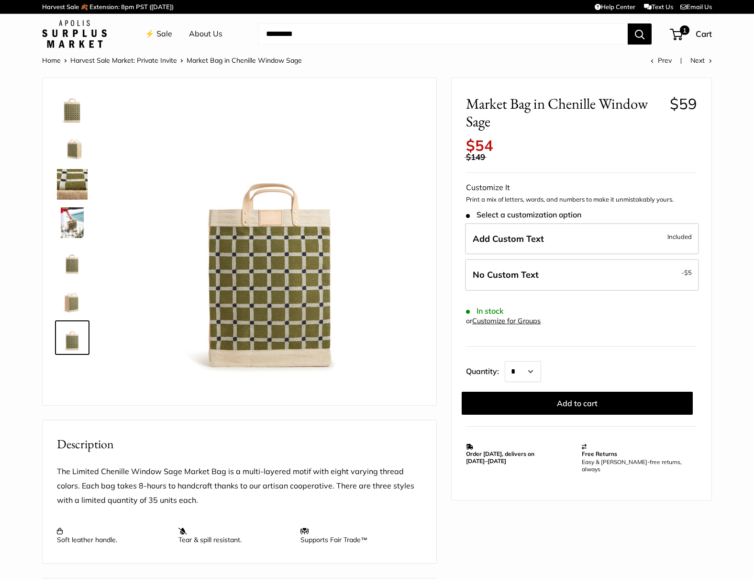
click at [73, 153] on img at bounding box center [72, 146] width 31 height 31
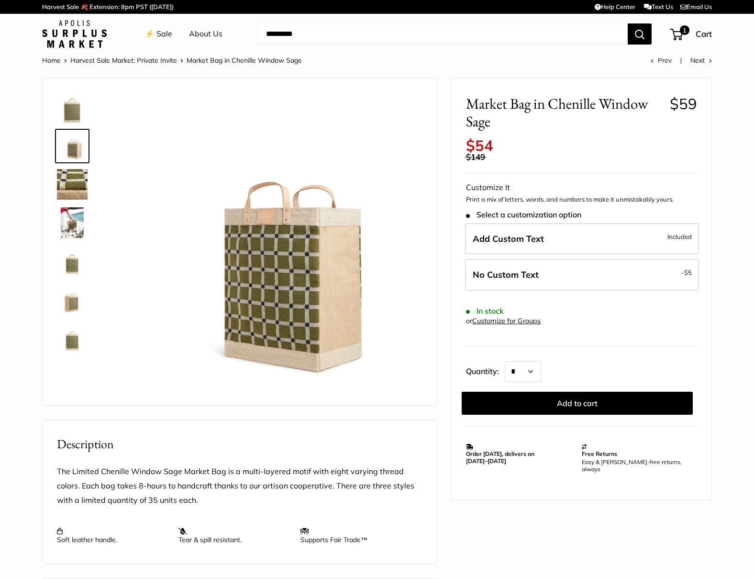
click at [66, 112] on img at bounding box center [72, 107] width 31 height 31
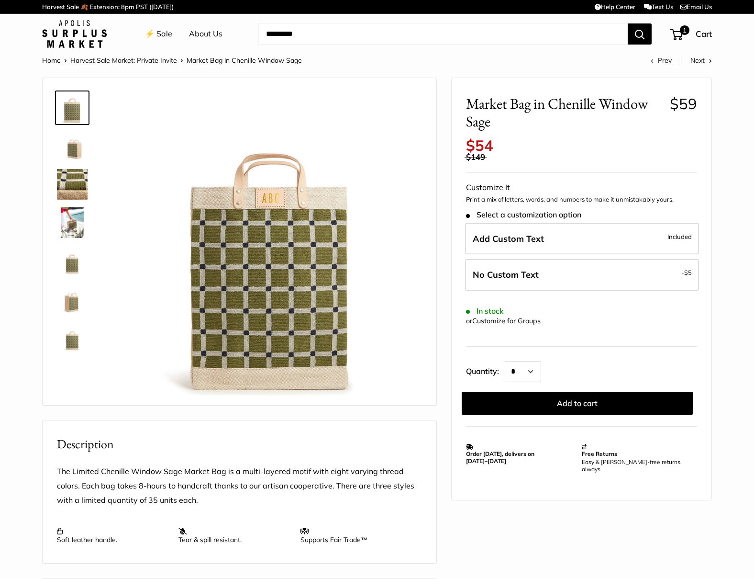
click at [68, 145] on img at bounding box center [72, 146] width 31 height 31
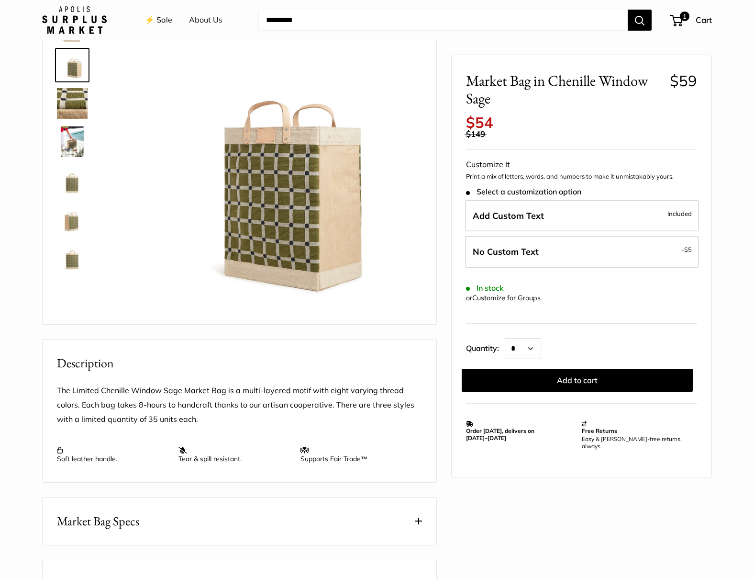
scroll to position [96, 0]
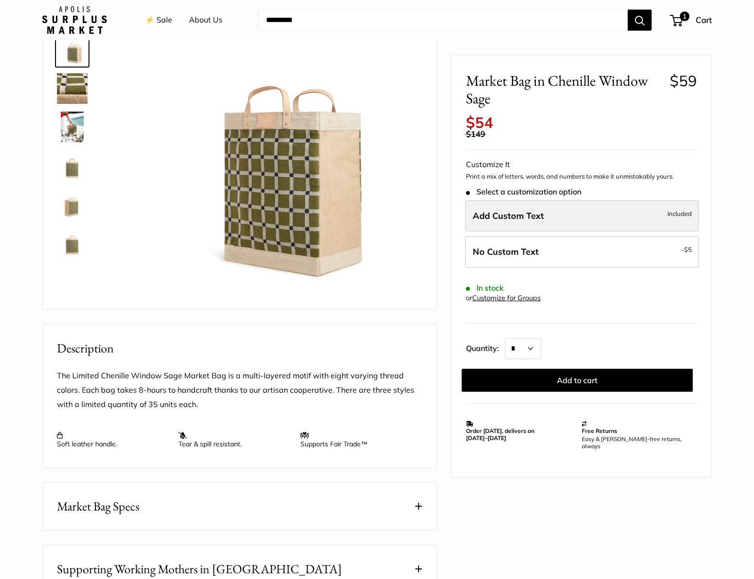
click at [501, 220] on span "Add Custom Text" at bounding box center [508, 215] width 71 height 11
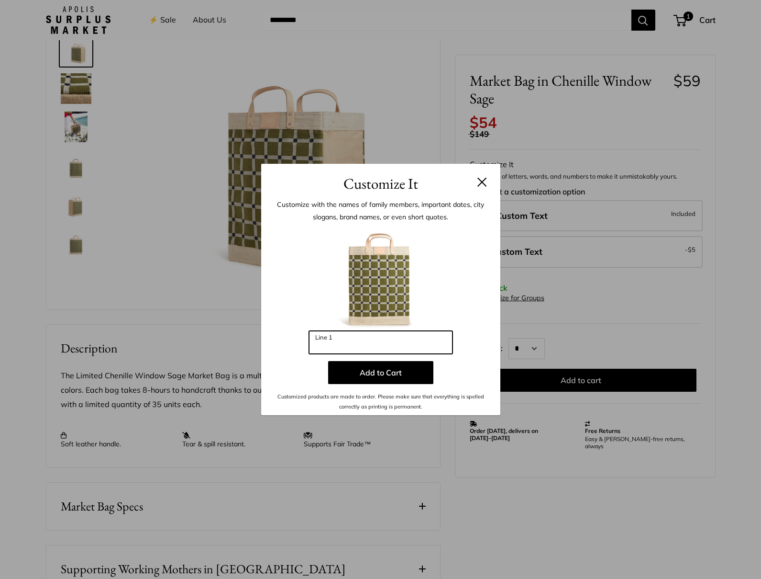
drag, startPoint x: 340, startPoint y: 346, endPoint x: 292, endPoint y: 345, distance: 47.9
click at [292, 345] on div "Enter 3 letters Line 1 Add to Cart Customized products are made to order. Pleas…" at bounding box center [381, 318] width 211 height 186
type input "*"
click at [481, 179] on button at bounding box center [483, 182] width 10 height 10
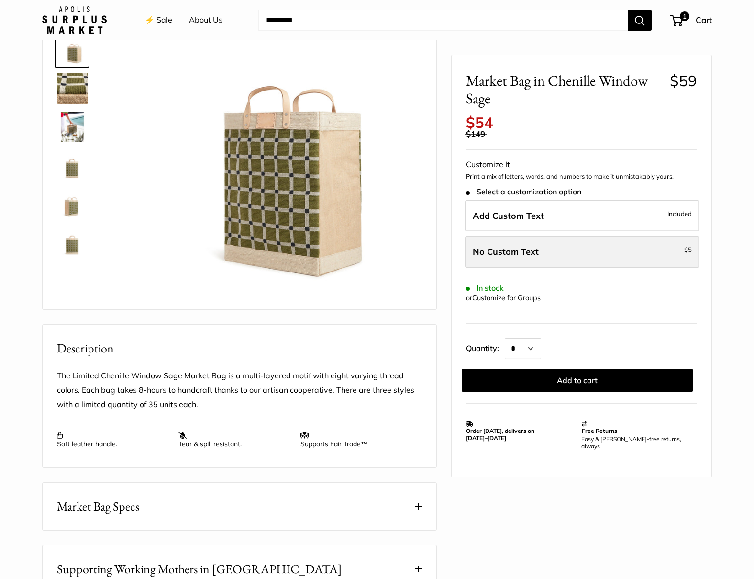
click at [580, 249] on label "No Custom Text - $5" at bounding box center [582, 252] width 234 height 32
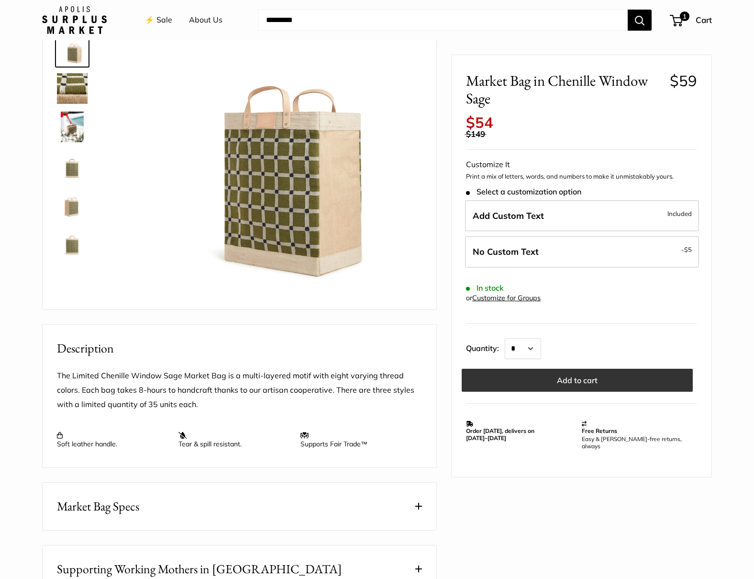
click at [570, 378] on button "Add to cart" at bounding box center [577, 380] width 231 height 23
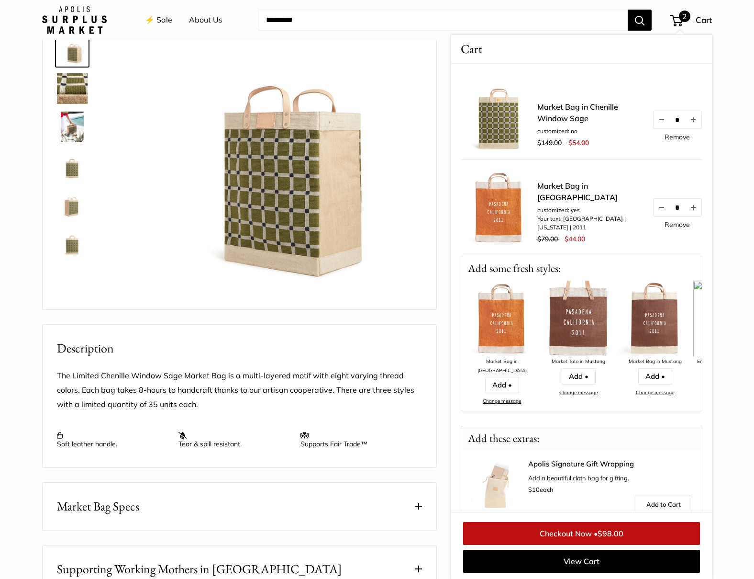
scroll to position [97, 0]
click at [166, 19] on link "⚡️ Sale" at bounding box center [158, 20] width 27 height 14
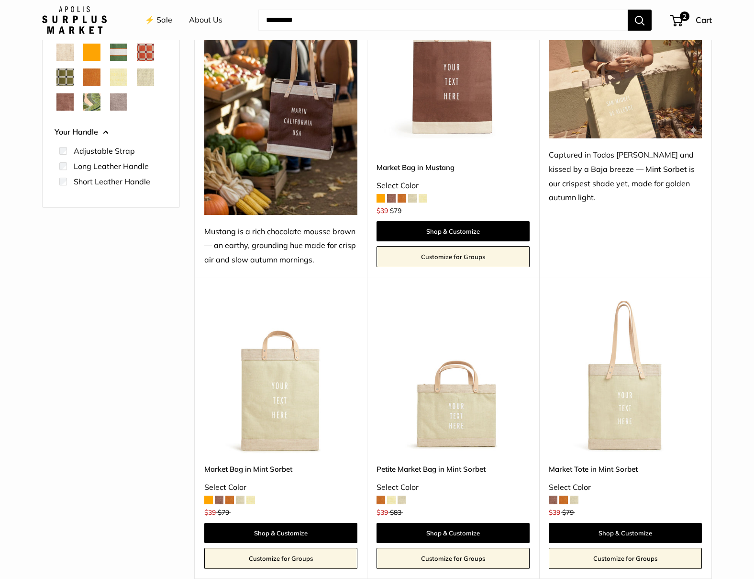
scroll to position [191, 0]
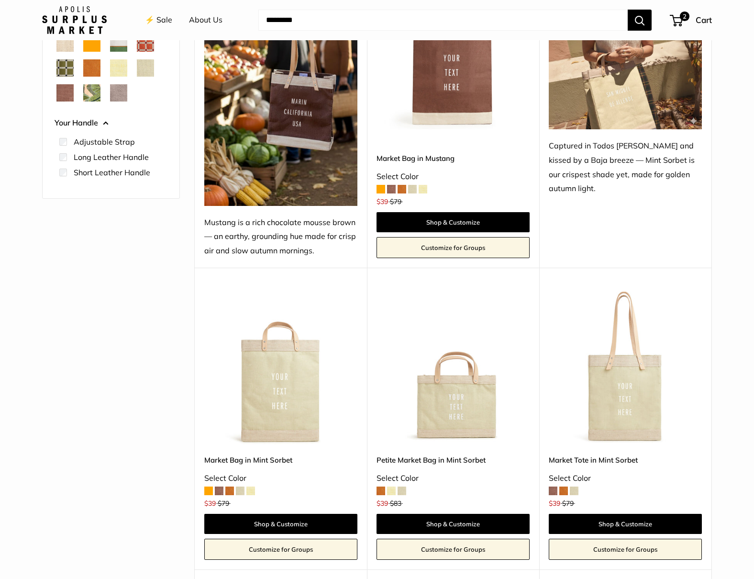
click at [0, 0] on img at bounding box center [0, 0] width 0 height 0
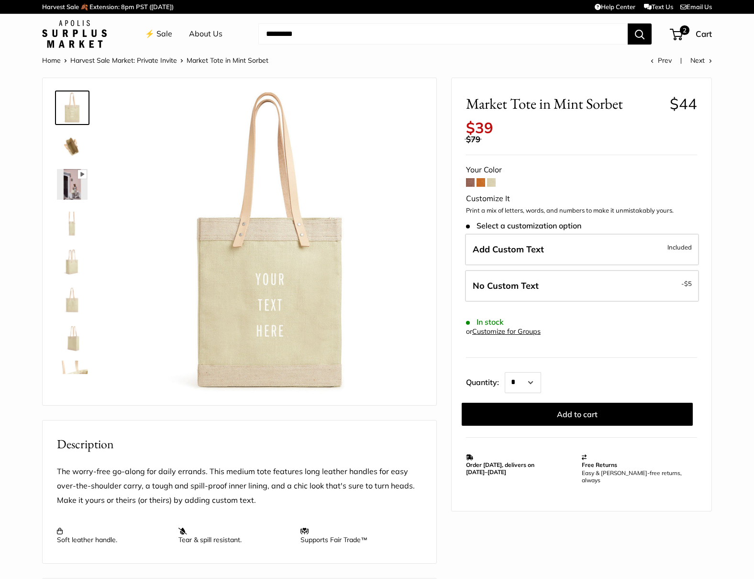
click at [65, 143] on img at bounding box center [72, 146] width 31 height 31
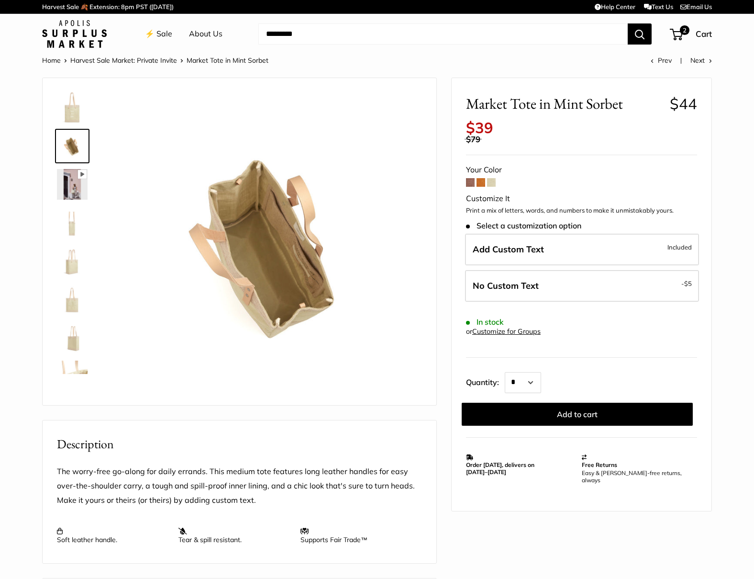
click at [72, 219] on img at bounding box center [72, 222] width 31 height 31
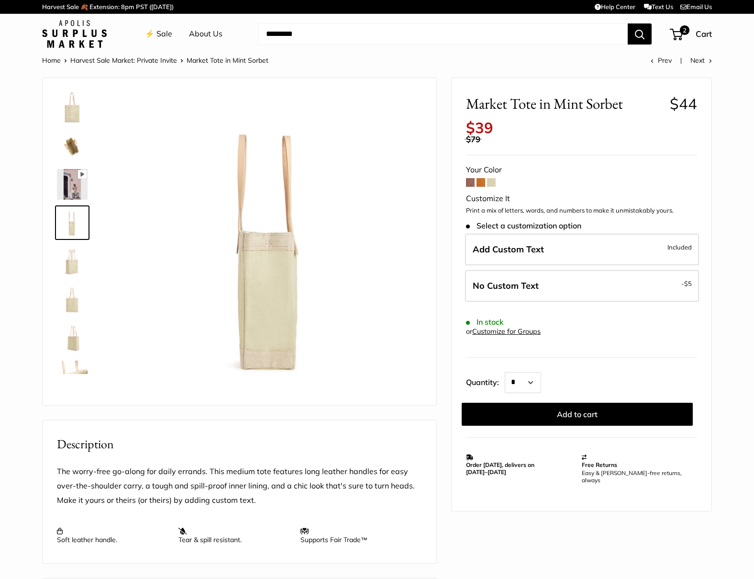
click at [74, 263] on img at bounding box center [72, 261] width 31 height 31
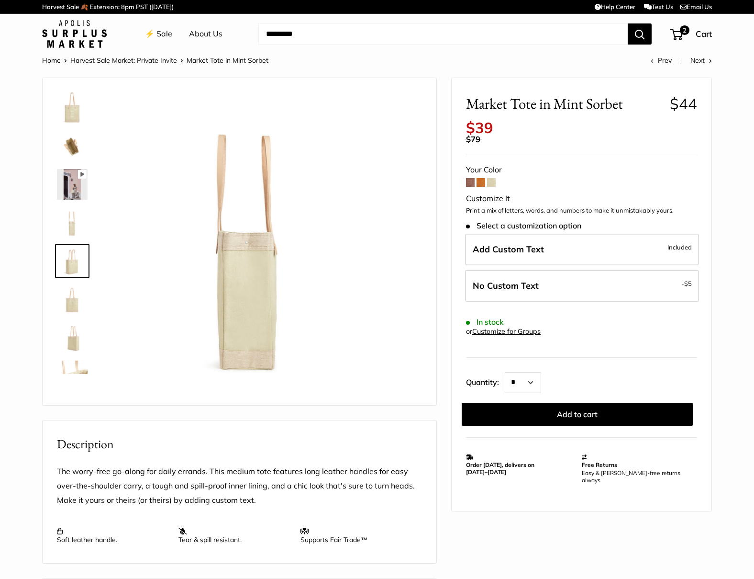
scroll to position [30, 0]
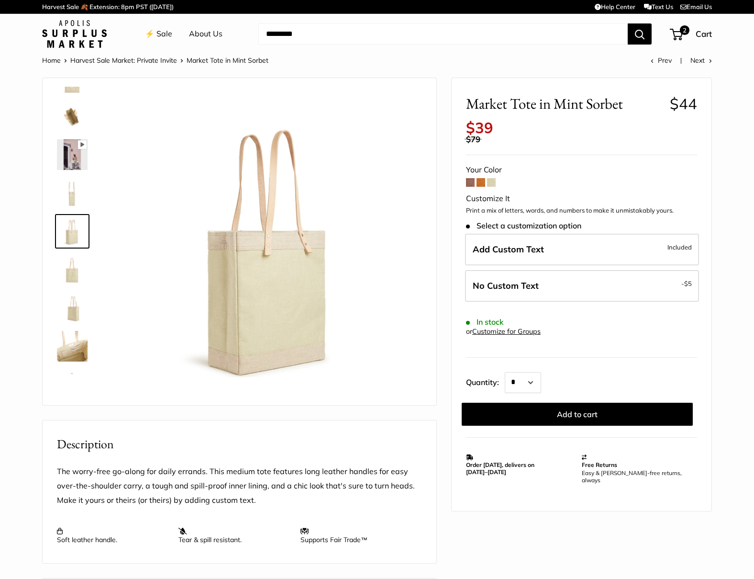
click at [67, 276] on img at bounding box center [72, 269] width 31 height 31
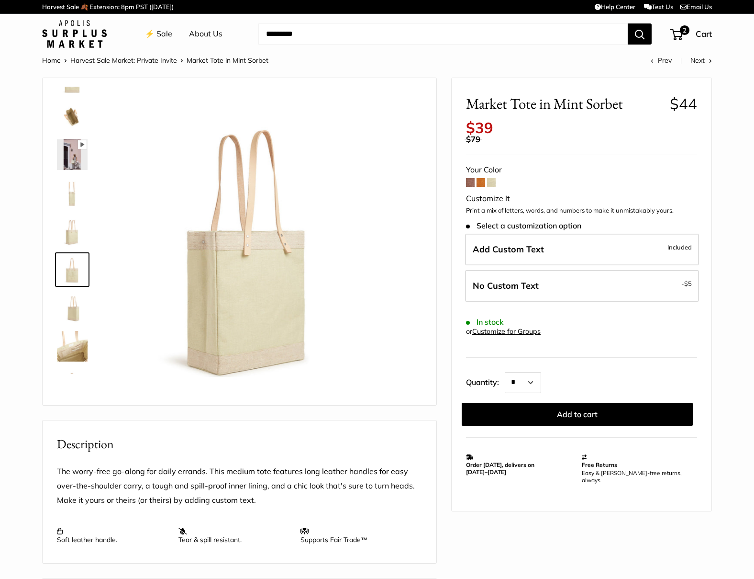
scroll to position [61, 0]
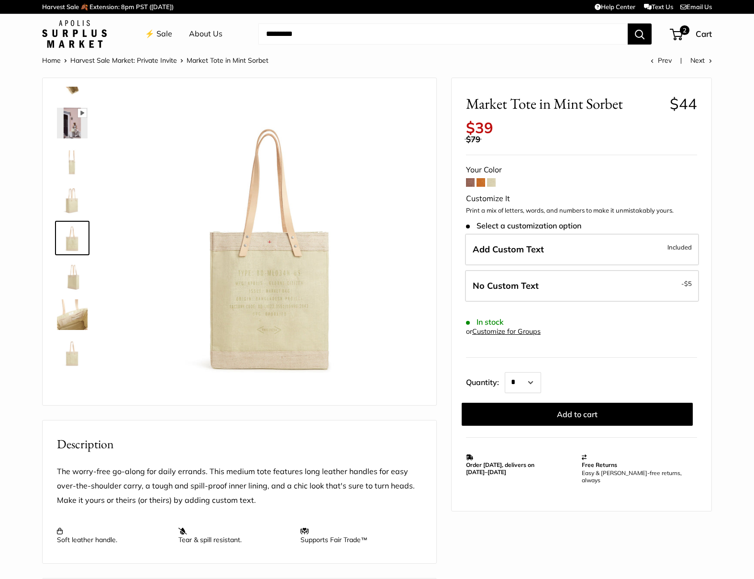
click at [71, 286] on img at bounding box center [72, 276] width 31 height 31
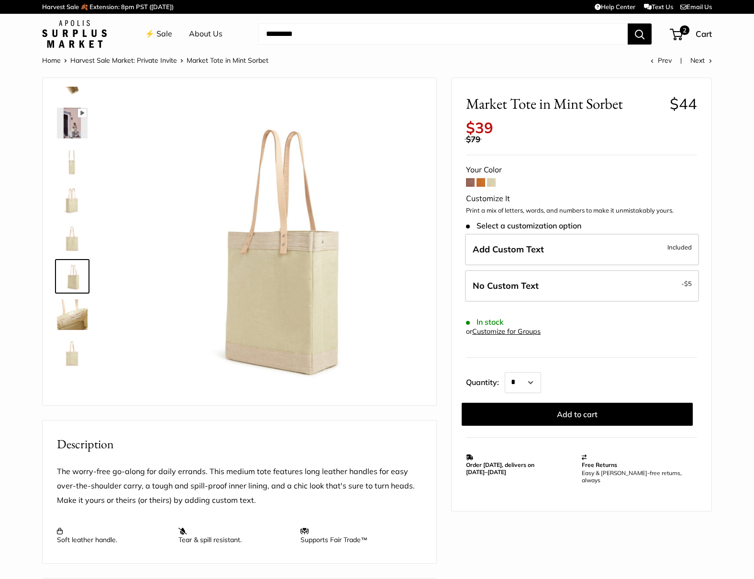
click at [74, 315] on img at bounding box center [72, 314] width 31 height 31
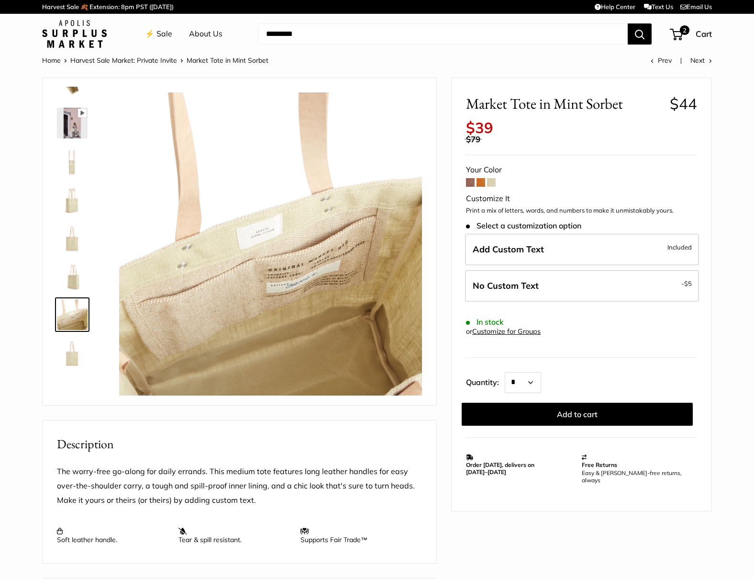
click at [78, 358] on img at bounding box center [72, 352] width 31 height 31
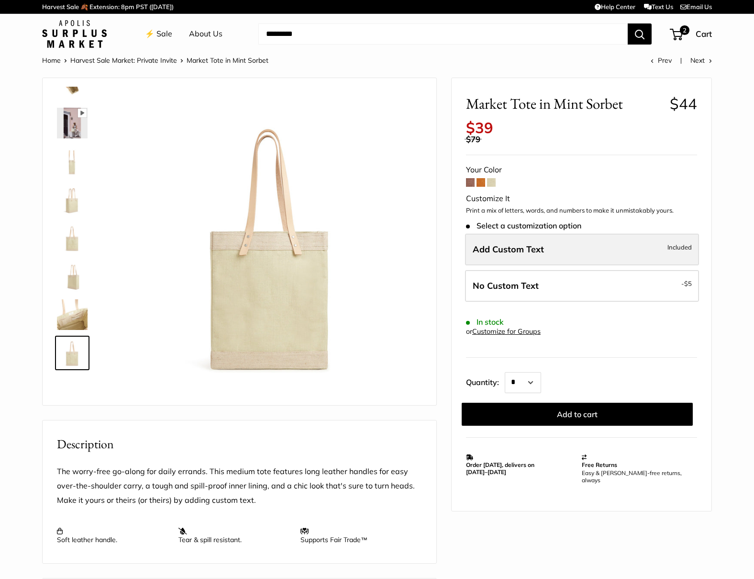
click at [582, 254] on label "Add Custom Text Included" at bounding box center [582, 250] width 234 height 32
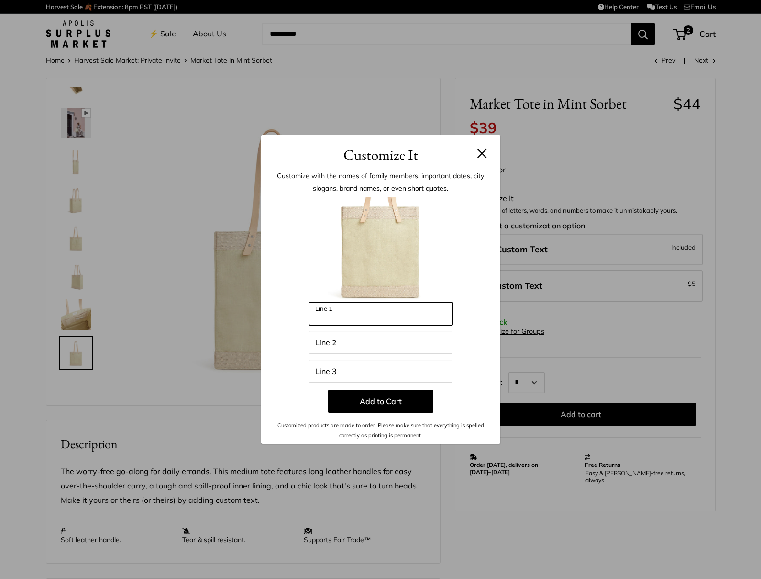
click at [340, 313] on input "Line 1" at bounding box center [381, 313] width 144 height 23
type input "*"
type input "********"
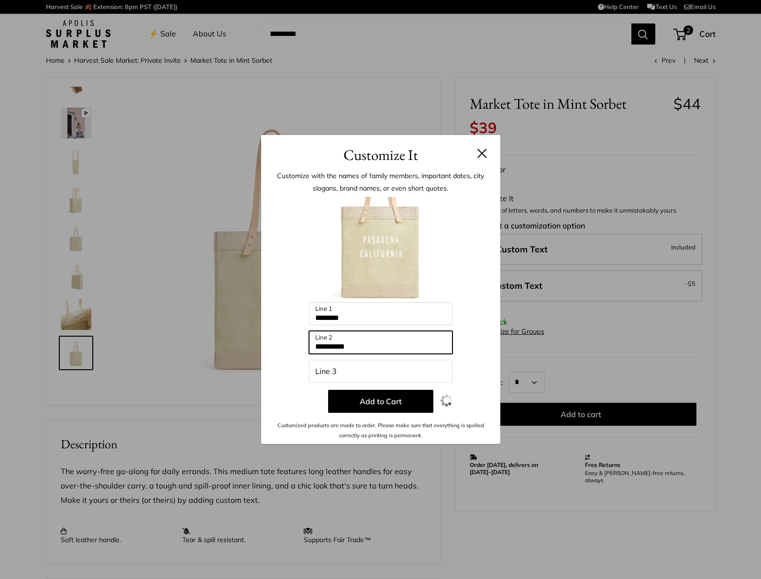
type input "**********"
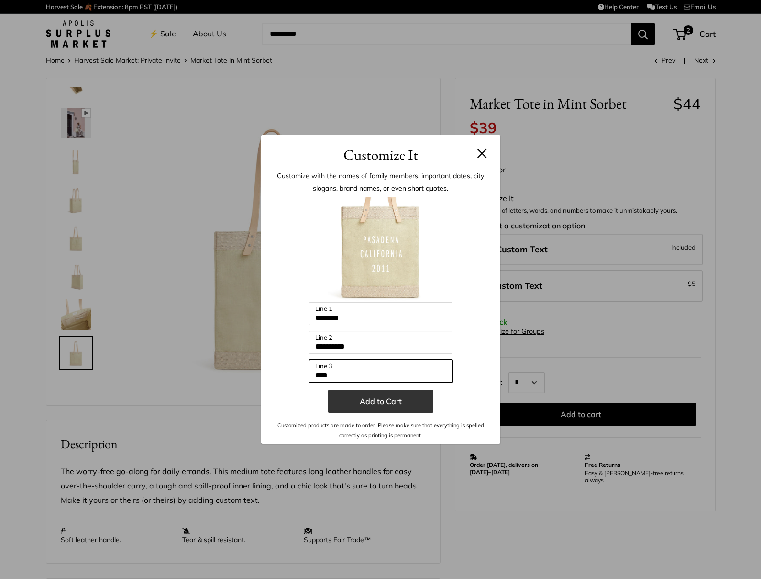
type input "****"
click at [362, 404] on button "Add to Cart" at bounding box center [380, 401] width 105 height 23
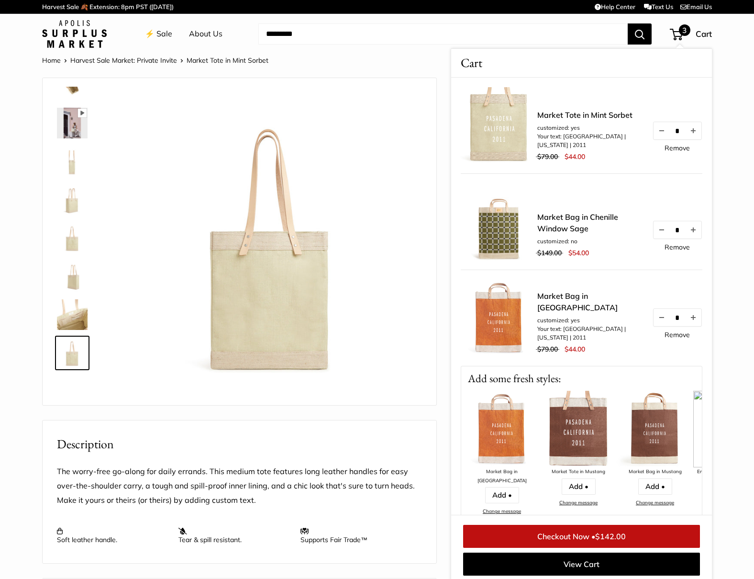
click at [665, 338] on link "Remove" at bounding box center [677, 334] width 25 height 7
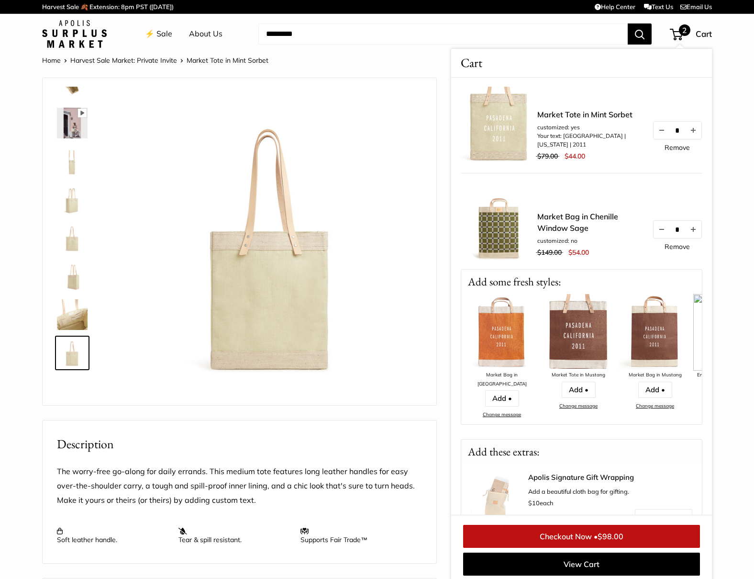
scroll to position [0, 0]
click at [569, 113] on link "Market Tote in Mint Sorbet" at bounding box center [589, 114] width 105 height 11
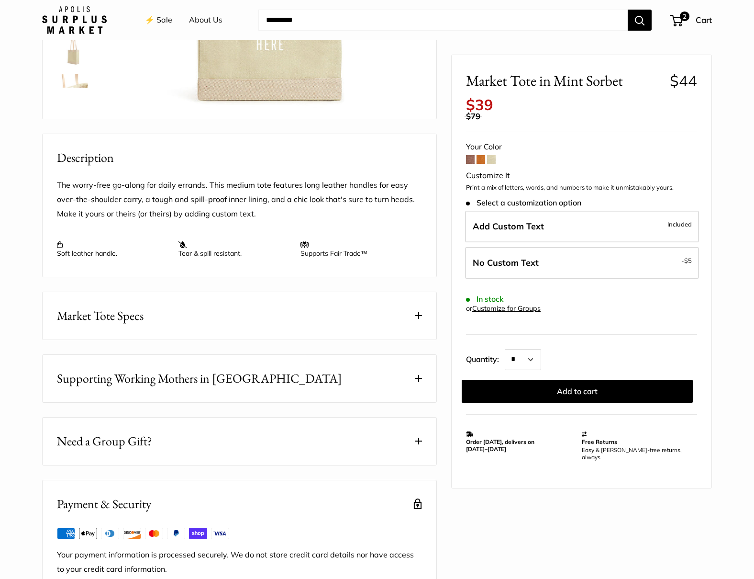
scroll to position [287, 0]
click at [414, 314] on button "Market Tote Specs" at bounding box center [240, 314] width 394 height 47
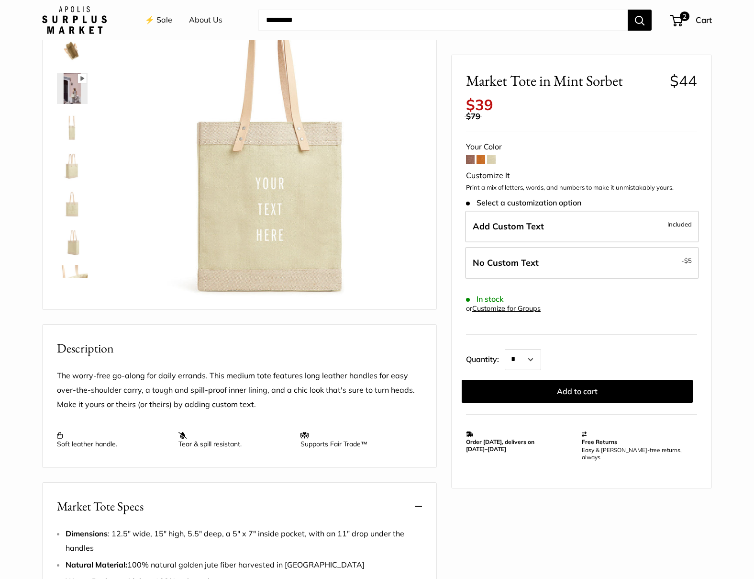
scroll to position [48, 0]
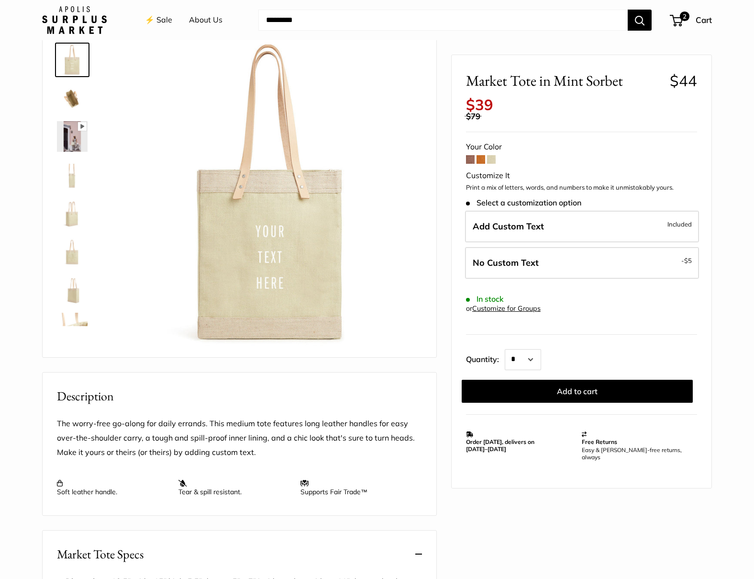
click at [71, 93] on img at bounding box center [72, 98] width 31 height 31
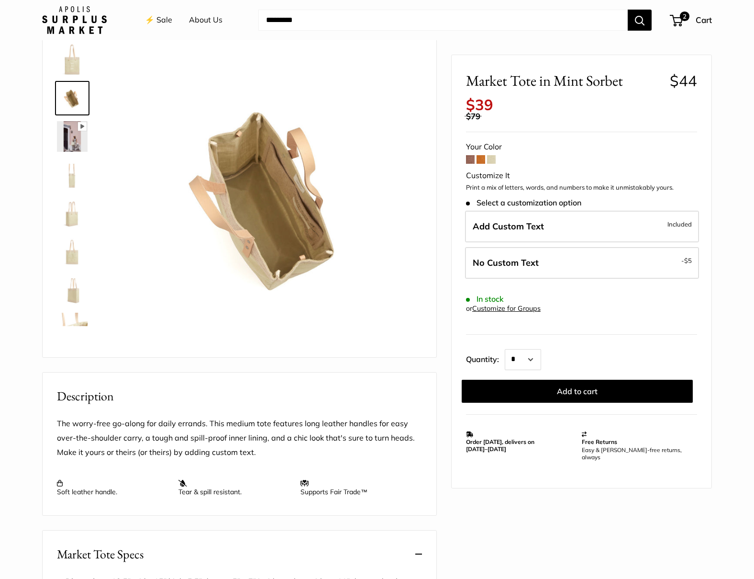
scroll to position [0, 0]
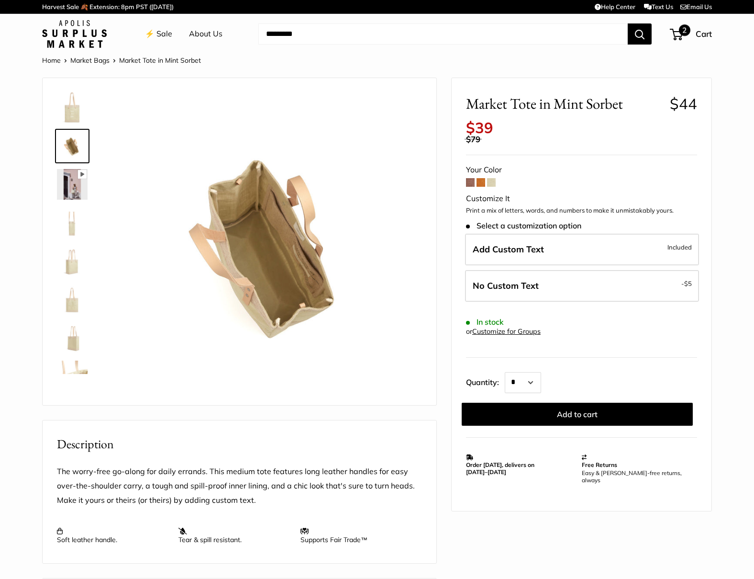
click at [680, 35] on span "2" at bounding box center [676, 34] width 13 height 11
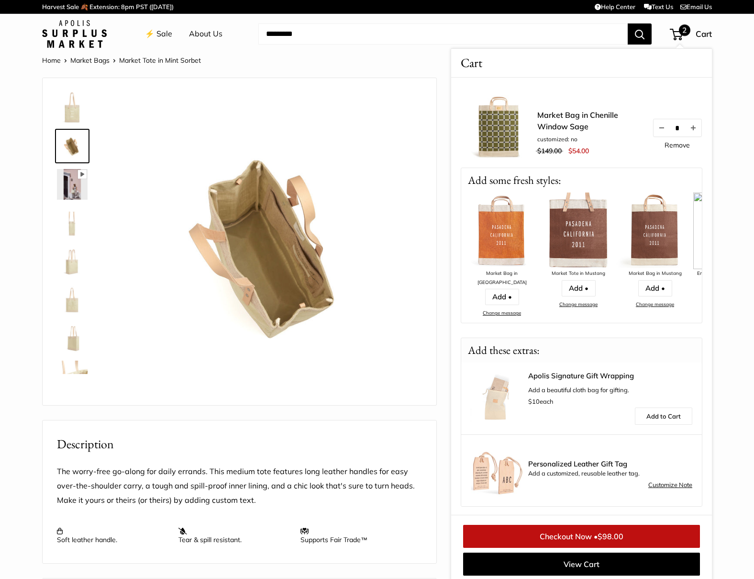
scroll to position [111, 0]
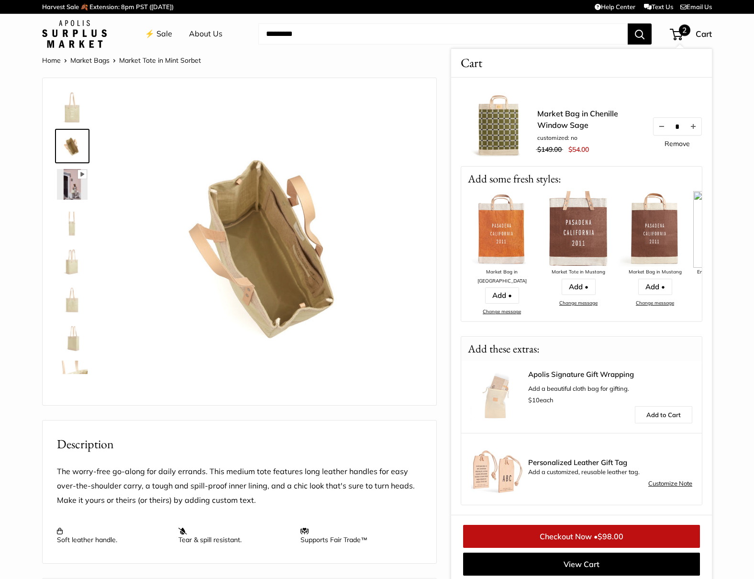
click at [579, 533] on link "Checkout Now • $98.00" at bounding box center [581, 536] width 237 height 23
